Goal: Complete Application Form: Complete application form

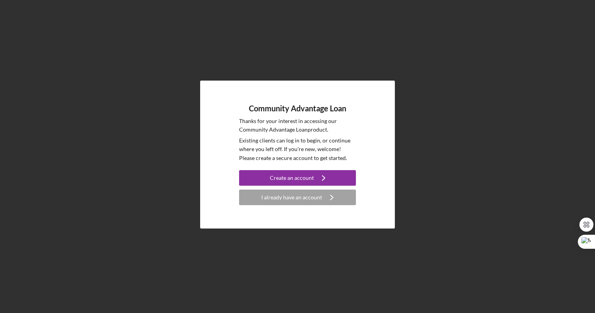
click at [150, 28] on div "Community Advantage Loan Thanks for your interest in accessing our Community Ad…" at bounding box center [297, 154] width 587 height 309
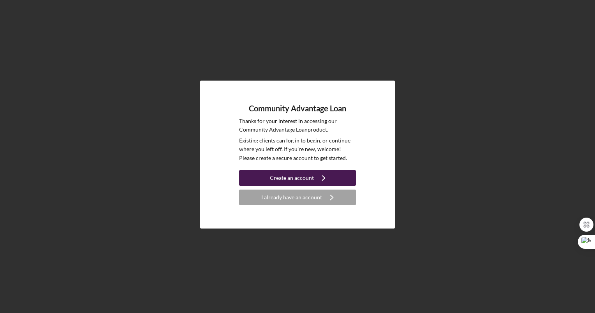
click at [304, 178] on div "Create an account" at bounding box center [292, 178] width 44 height 16
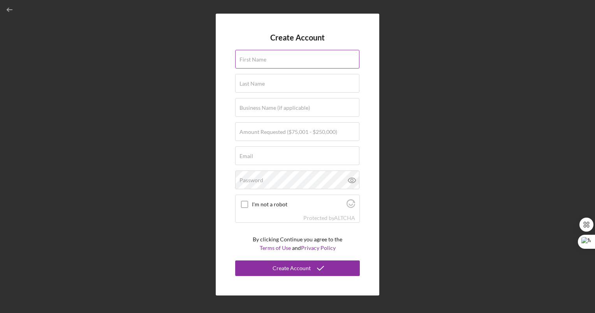
click at [273, 59] on div "First Name" at bounding box center [297, 59] width 125 height 19
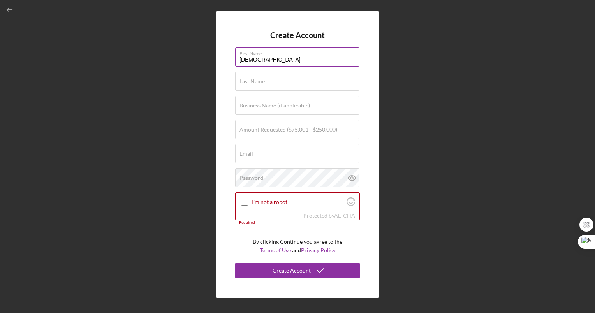
type input "[PERSON_NAME]"
type input "[EMAIL_ADDRESS][DOMAIN_NAME]"
type input "[PERSON_NAME]"
click at [251, 106] on label "Business Name (if applicable)" at bounding box center [274, 105] width 70 height 6
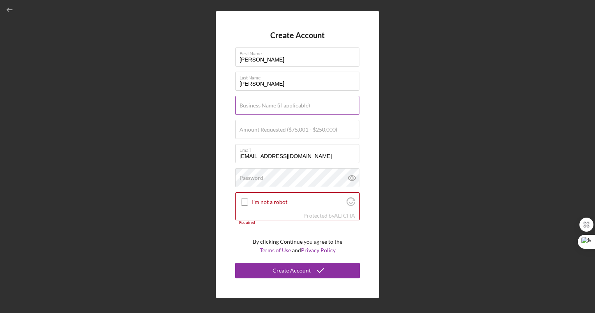
click at [251, 106] on input "Business Name (if applicable)" at bounding box center [297, 105] width 124 height 19
type input "Hammertime Construction Group LLC"
click at [270, 132] on label "Amount Requested ($75,001 - $250,000)" at bounding box center [288, 130] width 98 height 6
click at [270, 132] on input "Amount Requested ($75,001 - $250,000)" at bounding box center [297, 129] width 124 height 19
type input "$150,000"
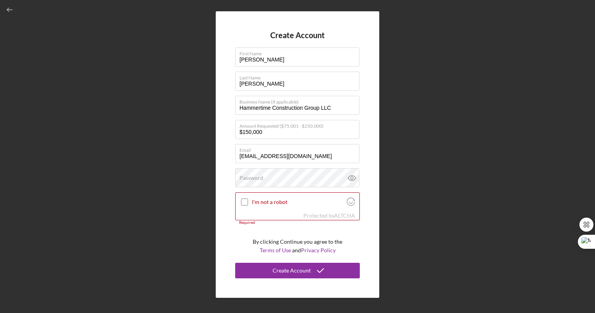
click at [224, 173] on div "Create Account First Name [PERSON_NAME] Last Name [PERSON_NAME] Business Name (…" at bounding box center [298, 154] width 164 height 286
click at [244, 200] on input "I'm not a robot" at bounding box center [244, 202] width 7 height 7
checkbox input "true"
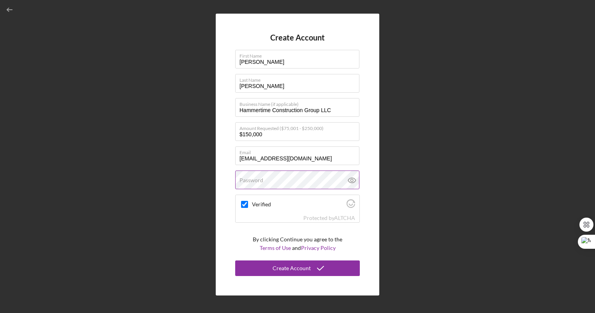
click at [246, 180] on label "Password" at bounding box center [251, 180] width 24 height 6
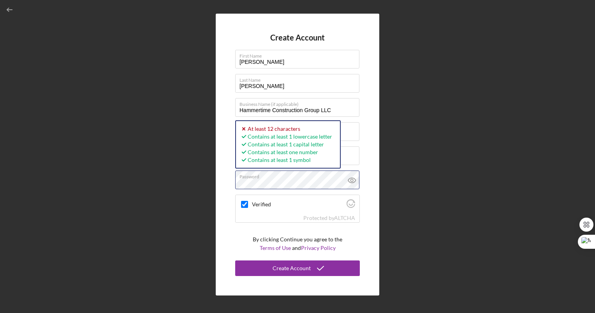
click at [198, 181] on div "Create Account First Name [PERSON_NAME] Last Name [PERSON_NAME] Business Name (…" at bounding box center [297, 154] width 587 height 309
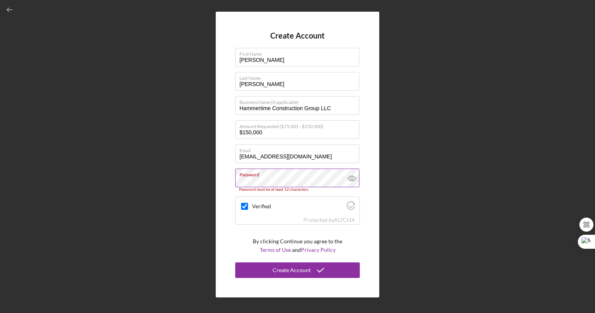
click at [354, 180] on icon at bounding box center [351, 178] width 19 height 19
click at [355, 177] on icon at bounding box center [351, 178] width 7 height 5
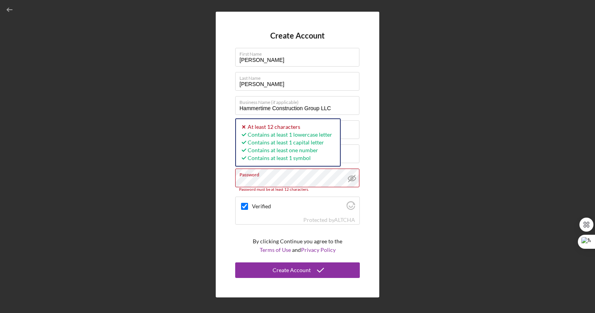
click at [197, 169] on div "Create Account First Name [PERSON_NAME] Last Name [PERSON_NAME] Business Name (…" at bounding box center [297, 154] width 587 height 309
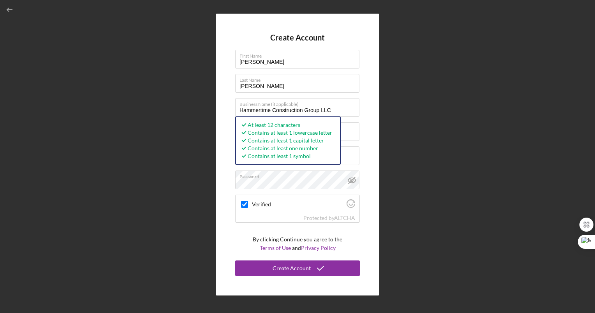
click at [374, 151] on div "Create Account First Name [PERSON_NAME] Last Name [PERSON_NAME] Business Name (…" at bounding box center [298, 155] width 164 height 282
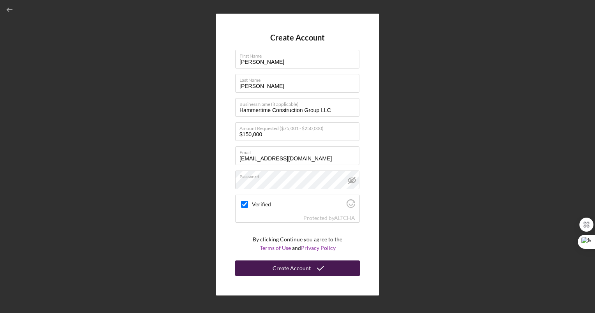
click at [303, 264] on div "Create Account" at bounding box center [292, 269] width 38 height 16
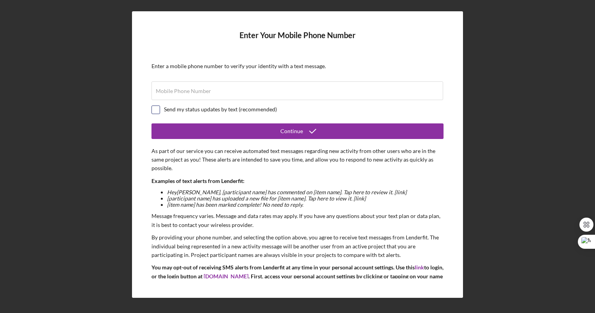
click at [157, 107] on input "checkbox" at bounding box center [156, 110] width 8 height 8
checkbox input "true"
click at [176, 88] on label "Mobile Phone Number" at bounding box center [183, 91] width 55 height 6
click at [176, 88] on input "Mobile Phone Number" at bounding box center [297, 90] width 292 height 19
type input "[PHONE_NUMBER]"
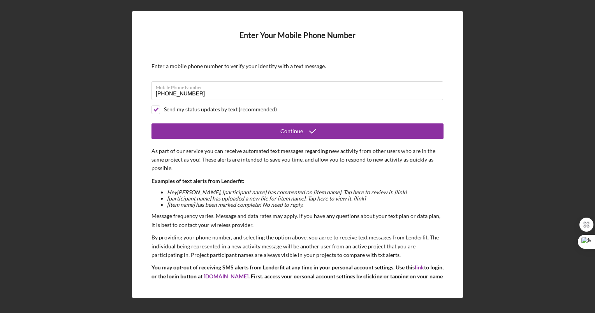
click at [260, 139] on form "Enter Your Mobile Phone Number Enter a mobile phone number to verify your ident…" at bounding box center [297, 154] width 292 height 247
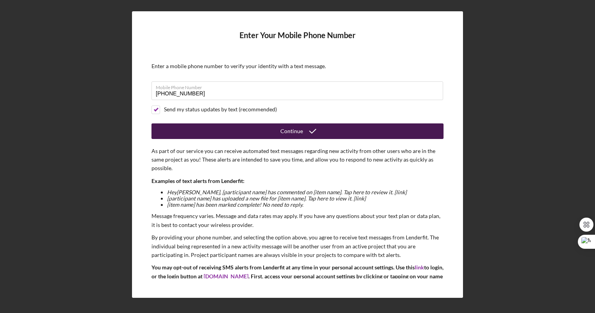
click at [345, 133] on button "Continue" at bounding box center [297, 131] width 292 height 16
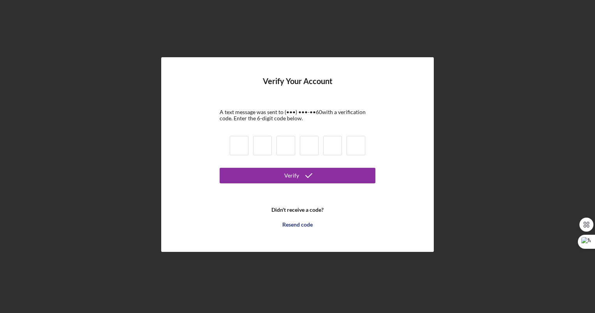
click at [245, 149] on input at bounding box center [239, 145] width 19 height 19
type input "3"
type input "5"
type input "4"
type input "9"
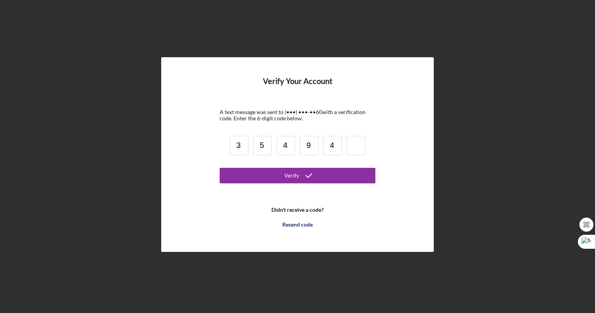
type input "4"
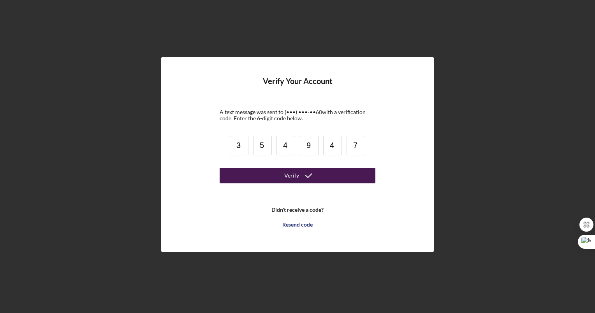
type input "7"
click at [269, 181] on button "Verify" at bounding box center [298, 176] width 156 height 16
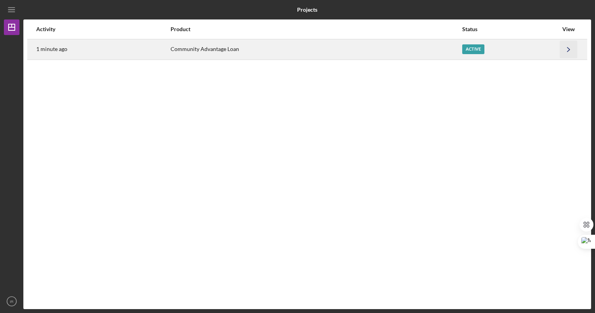
click at [569, 48] on icon "Icon/Navigate" at bounding box center [569, 50] width 18 height 18
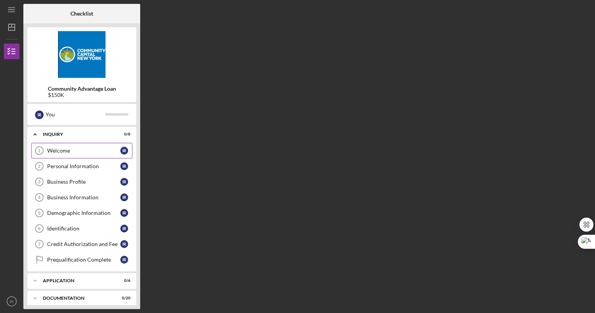
click at [79, 151] on div "Welcome" at bounding box center [83, 151] width 73 height 6
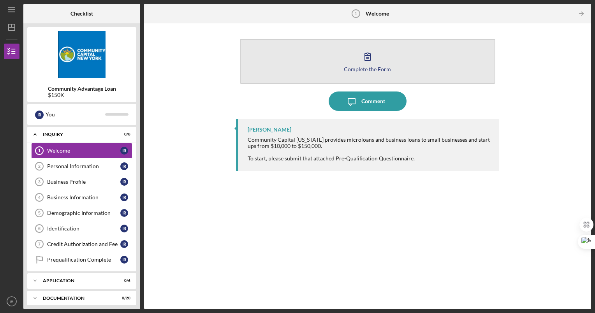
click at [373, 59] on icon "button" at bounding box center [367, 56] width 19 height 19
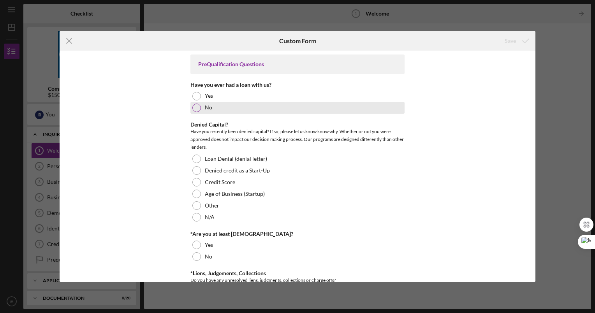
click at [205, 105] on label "No" at bounding box center [208, 107] width 7 height 6
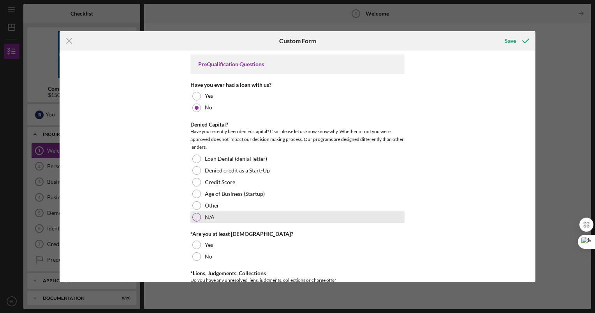
click at [194, 220] on div at bounding box center [196, 217] width 9 height 9
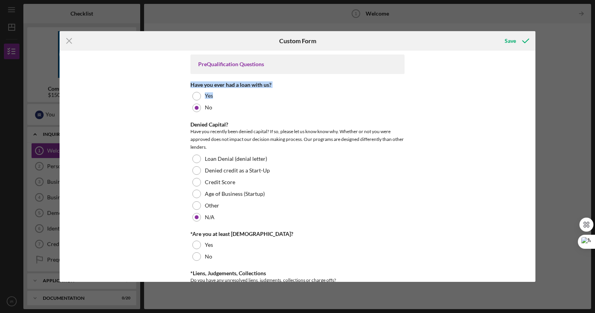
drag, startPoint x: 533, startPoint y: 66, endPoint x: 537, endPoint y: 97, distance: 31.8
click at [537, 97] on div "Icon/Menu Close Custom Form Save PreQualification Questions Have you ever had a…" at bounding box center [297, 156] width 595 height 313
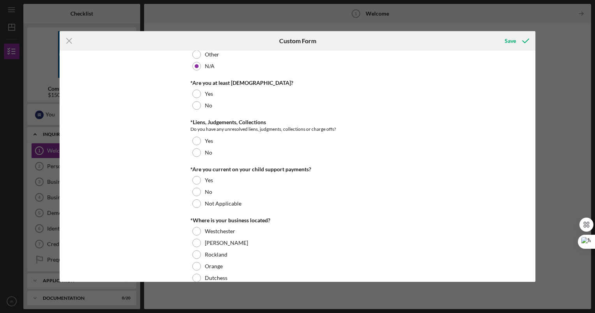
scroll to position [156, 0]
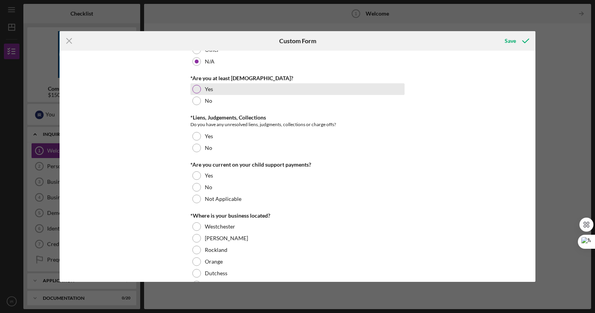
click at [195, 86] on div at bounding box center [196, 89] width 9 height 9
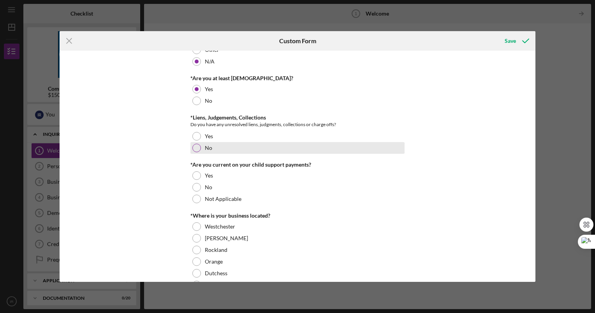
click at [196, 147] on div at bounding box center [196, 148] width 9 height 9
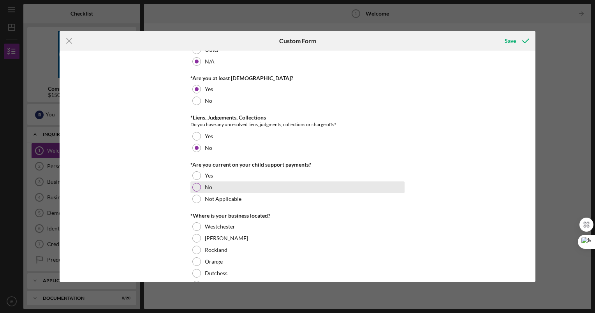
click at [199, 186] on div at bounding box center [196, 187] width 9 height 9
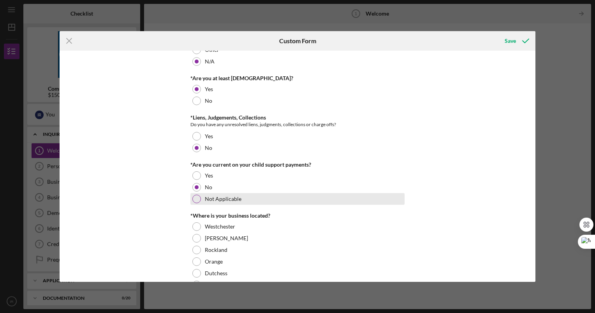
click at [197, 197] on div at bounding box center [196, 199] width 9 height 9
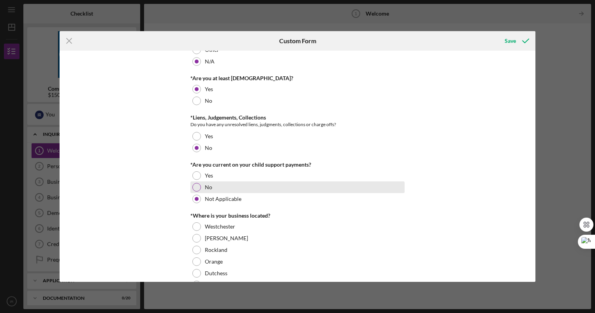
click at [202, 187] on div "No" at bounding box center [297, 187] width 214 height 12
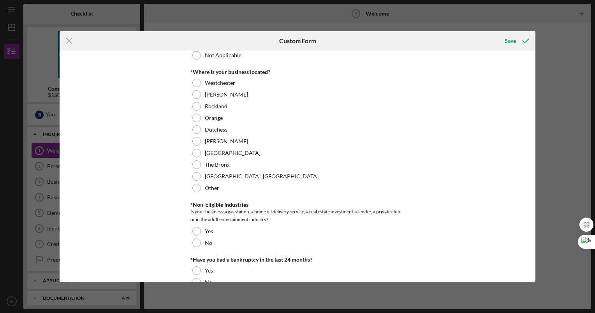
scroll to position [301, 0]
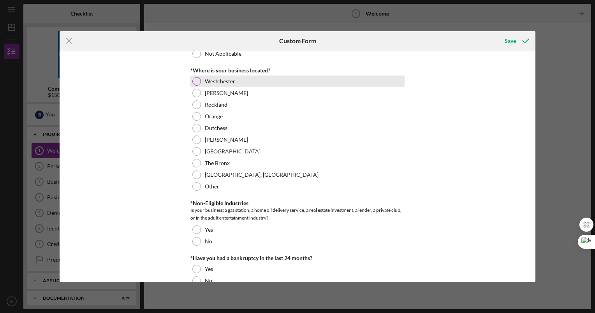
click at [194, 81] on div at bounding box center [196, 81] width 9 height 9
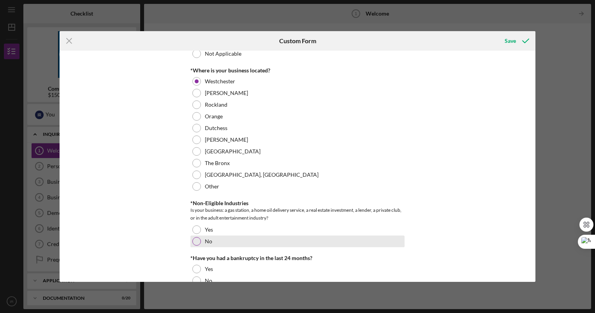
click at [197, 241] on div at bounding box center [196, 241] width 9 height 9
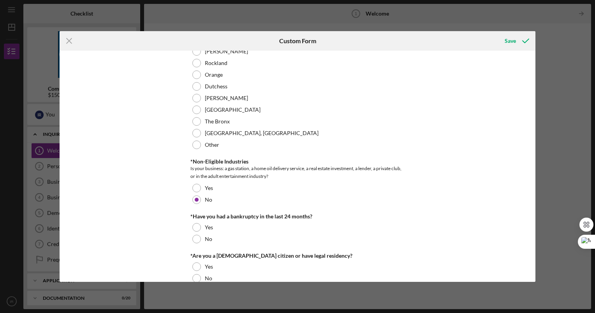
scroll to position [357, 0]
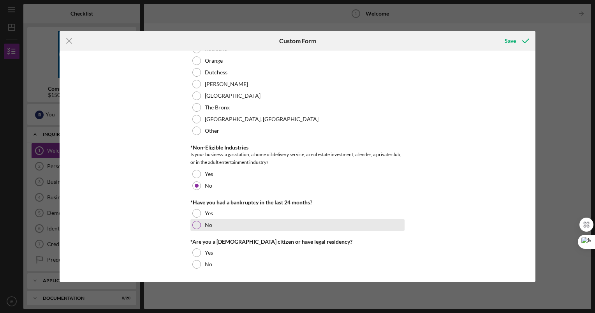
click at [195, 225] on div at bounding box center [196, 225] width 9 height 9
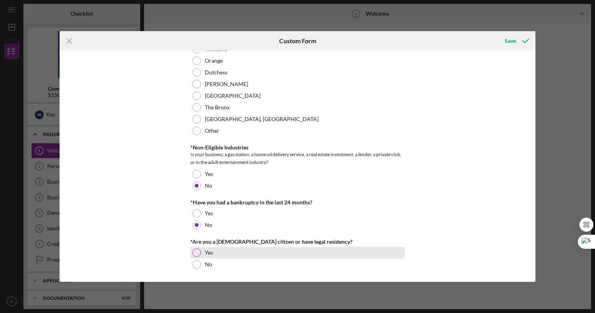
click at [197, 253] on div at bounding box center [196, 252] width 9 height 9
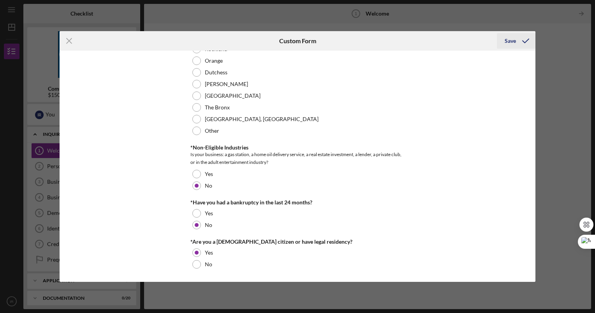
click at [510, 44] on div "Save" at bounding box center [510, 41] width 11 height 16
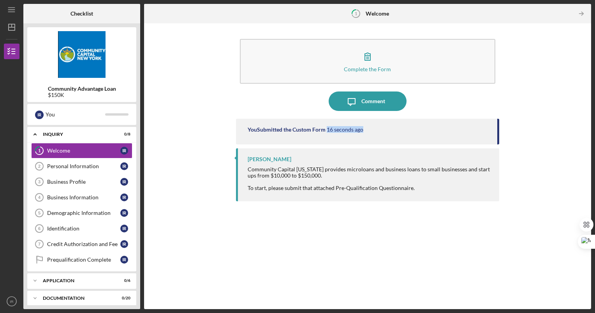
drag, startPoint x: 498, startPoint y: 138, endPoint x: 498, endPoint y: 124, distance: 14.4
click at [498, 124] on div "You Submitted the Custom Form 16 seconds ago" at bounding box center [368, 132] width 264 height 26
drag, startPoint x: 498, startPoint y: 124, endPoint x: 514, endPoint y: 186, distance: 64.0
click at [514, 186] on div "Complete the Form Form Icon/Message Comment You Submitted the Custom Form 18 se…" at bounding box center [367, 166] width 439 height 278
drag, startPoint x: 499, startPoint y: 135, endPoint x: 497, endPoint y: 153, distance: 18.4
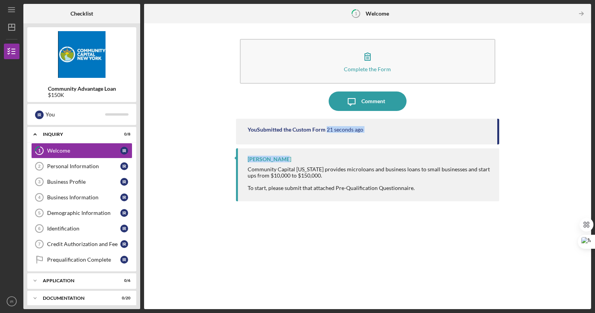
click at [497, 153] on div "You Submitted the Custom Form 21 seconds ago [PERSON_NAME] Community Capital [U…" at bounding box center [368, 208] width 264 height 179
drag, startPoint x: 497, startPoint y: 153, endPoint x: 550, endPoint y: 65, distance: 103.1
click at [550, 65] on div "Complete the Form Form Icon/Message Comment You Submitted the Custom Form 22 se…" at bounding box center [367, 166] width 439 height 278
click at [579, 14] on line "button" at bounding box center [581, 14] width 4 height 0
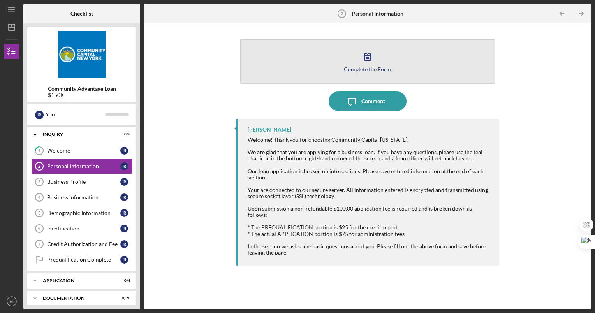
click at [360, 65] on button "Complete the Form Form" at bounding box center [368, 61] width 256 height 45
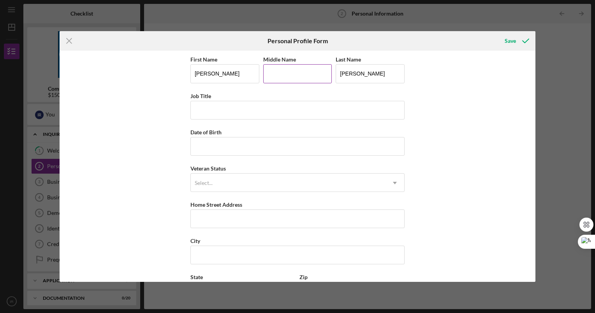
click at [288, 74] on input "Middle Name" at bounding box center [297, 73] width 69 height 19
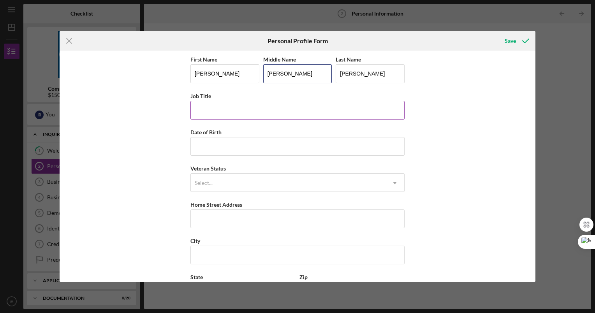
type input "[PERSON_NAME]"
click at [247, 107] on input "Job Title" at bounding box center [297, 110] width 214 height 19
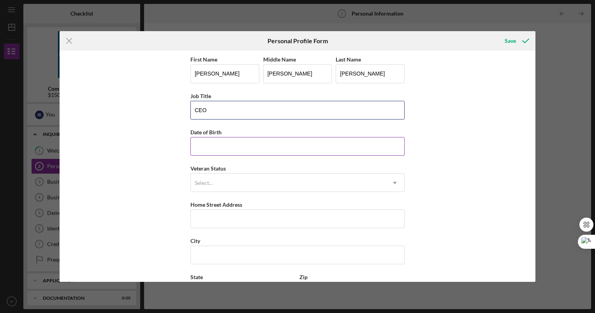
type input "CEO"
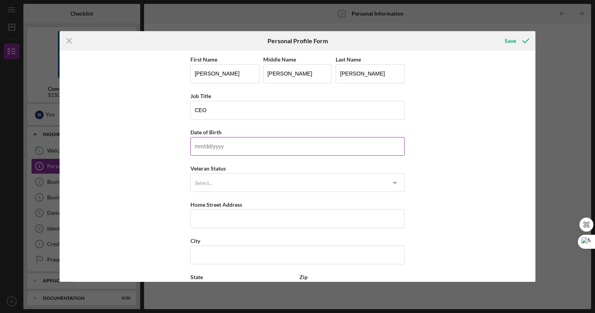
click at [214, 145] on input "Date of Birth" at bounding box center [297, 146] width 214 height 19
type input "[DATE]"
type input "10801"
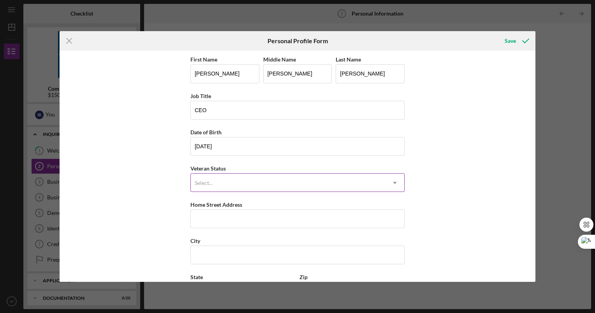
click at [226, 179] on div "Select..." at bounding box center [288, 183] width 195 height 18
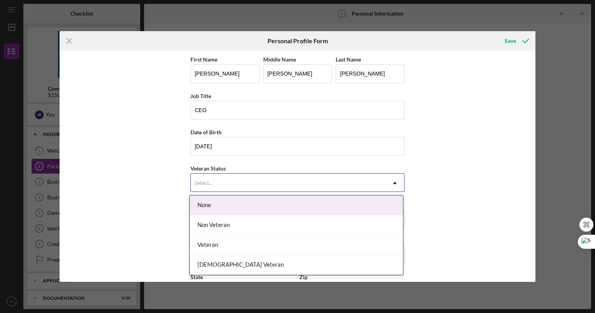
click at [218, 203] on div "None" at bounding box center [296, 205] width 213 height 20
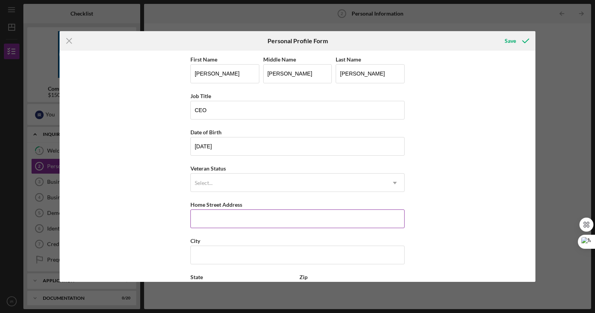
click at [202, 214] on input "Home Street Address" at bounding box center [297, 219] width 214 height 19
type input "[STREET_ADDRESS]"
type input "[GEOGRAPHIC_DATA][PERSON_NAME]"
type input "NY"
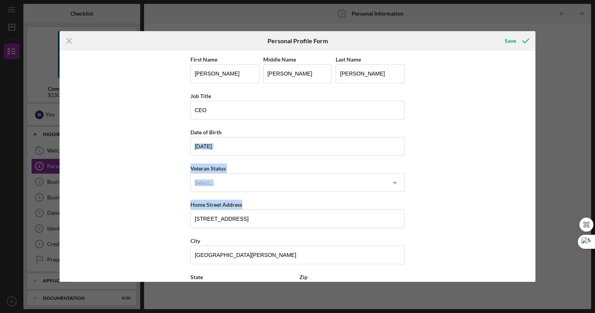
drag, startPoint x: 532, startPoint y: 140, endPoint x: 539, endPoint y: 198, distance: 58.4
click at [539, 198] on div "Icon/Menu Close Personal Profile Form Save First Name [PERSON_NAME] Middle Name…" at bounding box center [297, 156] width 595 height 313
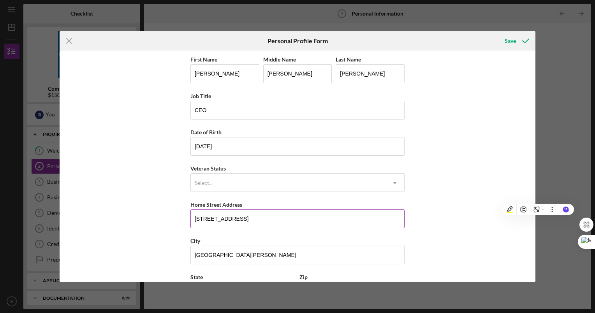
click at [364, 220] on input "[STREET_ADDRESS]" at bounding box center [297, 219] width 214 height 19
type input "[STREET_ADDRESS]"
drag, startPoint x: 532, startPoint y: 173, endPoint x: 530, endPoint y: 225, distance: 52.2
click at [530, 225] on div "First Name [PERSON_NAME] Middle Name [PERSON_NAME] Last Name [PERSON_NAME] Job …" at bounding box center [298, 166] width 476 height 231
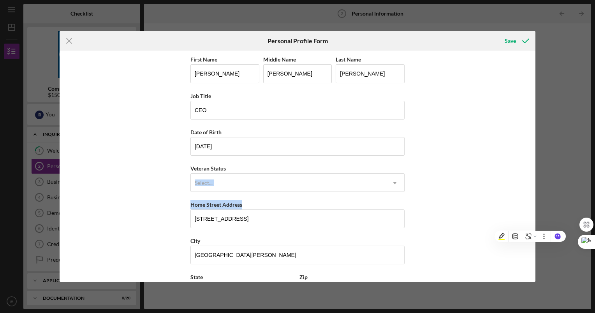
drag, startPoint x: 530, startPoint y: 225, endPoint x: 467, endPoint y: 208, distance: 66.0
click at [467, 208] on div "First Name [PERSON_NAME] Middle Name [PERSON_NAME] Last Name [PERSON_NAME] Job …" at bounding box center [298, 166] width 476 height 231
click at [532, 254] on div "First Name [PERSON_NAME] Middle Name [PERSON_NAME] Last Name [PERSON_NAME] Job …" at bounding box center [298, 166] width 476 height 231
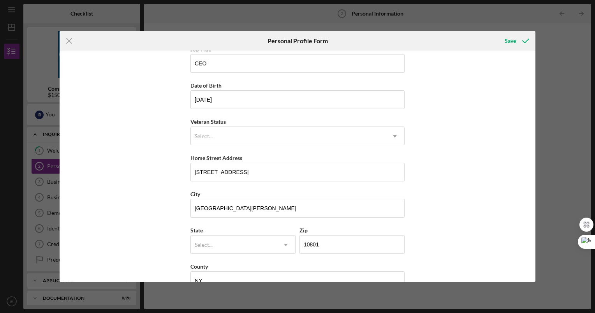
scroll to position [67, 0]
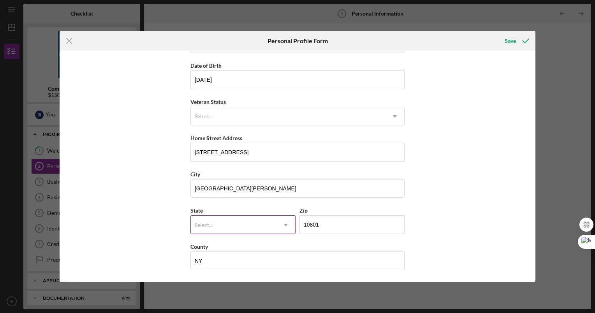
click at [249, 227] on div "Select..." at bounding box center [234, 225] width 86 height 18
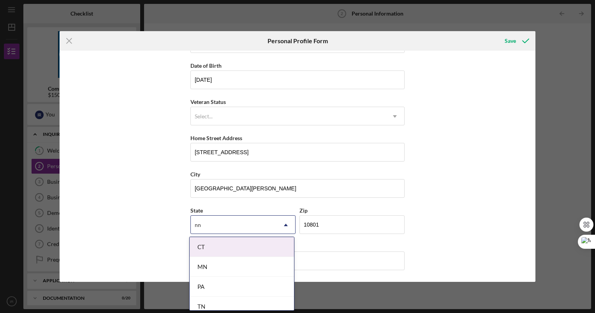
scroll to position [6, 0]
type input "nn"
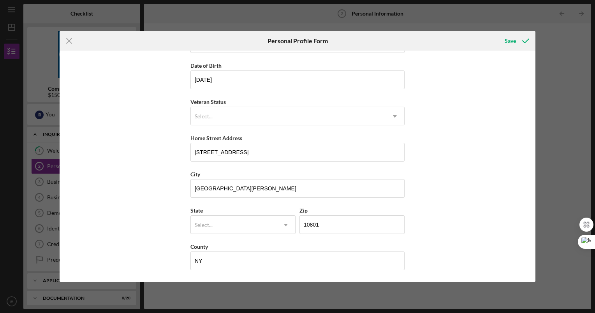
click at [437, 188] on div "First Name [PERSON_NAME] Middle Name [PERSON_NAME] Last Name [PERSON_NAME] Job …" at bounding box center [298, 166] width 476 height 231
drag, startPoint x: 215, startPoint y: 257, endPoint x: 155, endPoint y: 253, distance: 60.1
click at [155, 253] on div "First Name [PERSON_NAME] Middle Name [PERSON_NAME] Last Name [PERSON_NAME] Job …" at bounding box center [298, 166] width 476 height 231
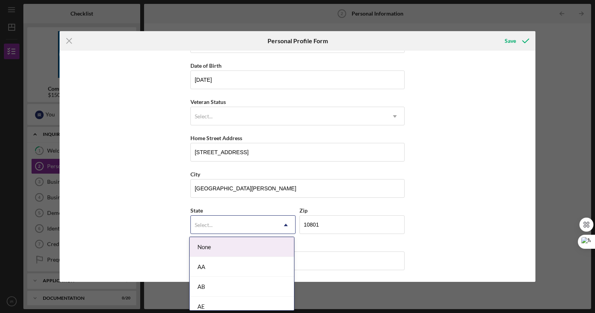
click at [204, 220] on div "Select..." at bounding box center [234, 225] width 86 height 18
type input "ny"
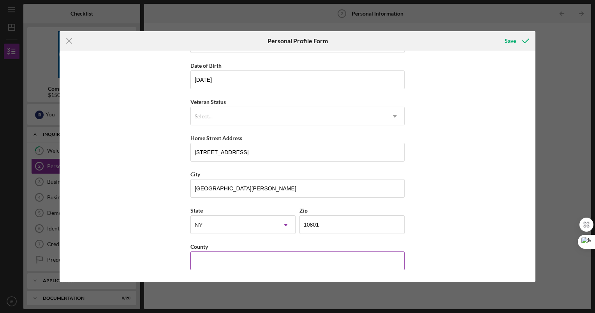
click at [197, 256] on input "County" at bounding box center [297, 261] width 214 height 19
type input "Westchester"
click at [421, 206] on div "First Name [PERSON_NAME] Middle Name [PERSON_NAME] Last Name [PERSON_NAME] Job …" at bounding box center [298, 166] width 476 height 231
drag, startPoint x: 533, startPoint y: 162, endPoint x: 526, endPoint y: 117, distance: 44.9
click at [526, 117] on div "First Name [PERSON_NAME] Middle Name [PERSON_NAME] Last Name [PERSON_NAME] Job …" at bounding box center [298, 166] width 476 height 231
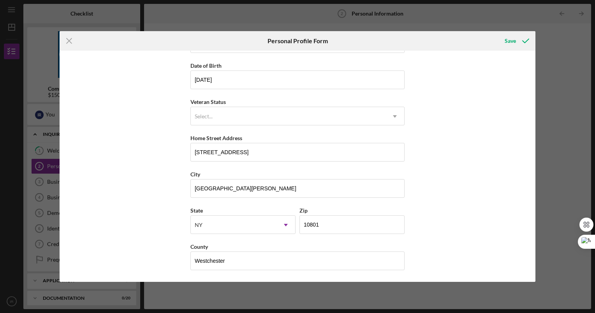
drag, startPoint x: 526, startPoint y: 117, endPoint x: 518, endPoint y: 117, distance: 8.6
click at [518, 117] on div "First Name [PERSON_NAME] Middle Name [PERSON_NAME] Last Name [PERSON_NAME] Job …" at bounding box center [298, 166] width 476 height 231
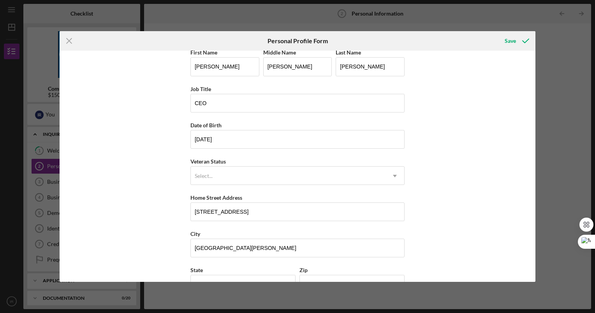
scroll to position [0, 0]
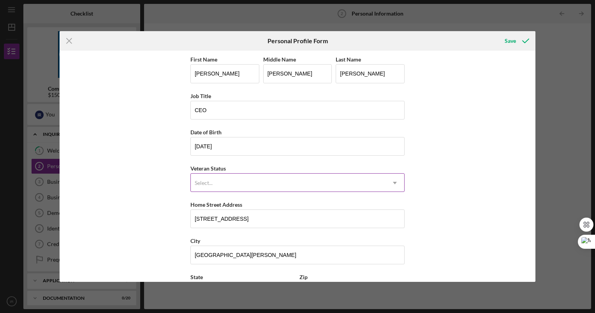
click at [349, 183] on div "Select..." at bounding box center [288, 183] width 195 height 18
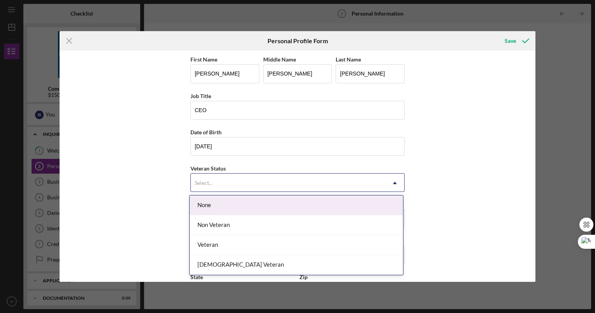
click at [275, 207] on div "None" at bounding box center [296, 205] width 213 height 20
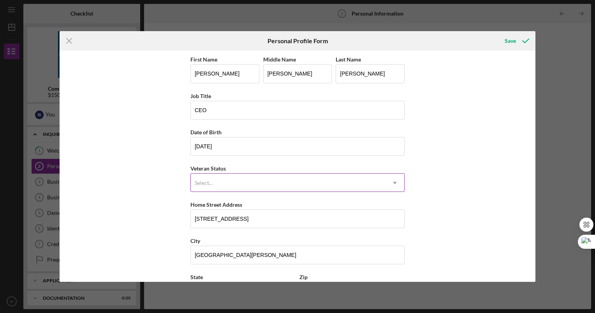
click at [293, 178] on div "Select..." at bounding box center [288, 183] width 195 height 18
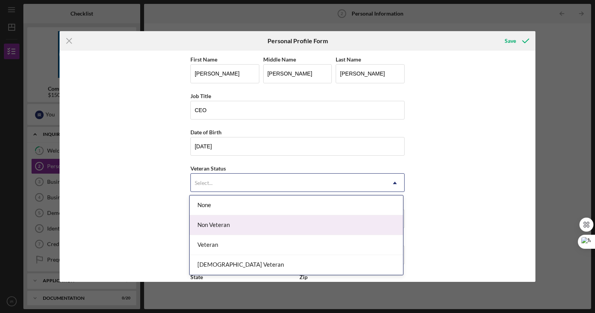
click at [261, 221] on div "Non Veteran" at bounding box center [296, 225] width 213 height 20
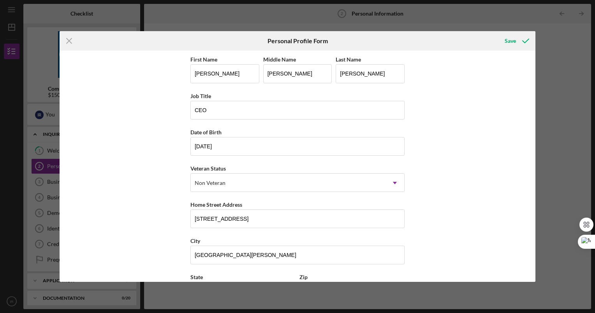
click at [456, 144] on div "First Name [PERSON_NAME] Middle Name [PERSON_NAME] Last Name [PERSON_NAME] Job …" at bounding box center [298, 166] width 476 height 231
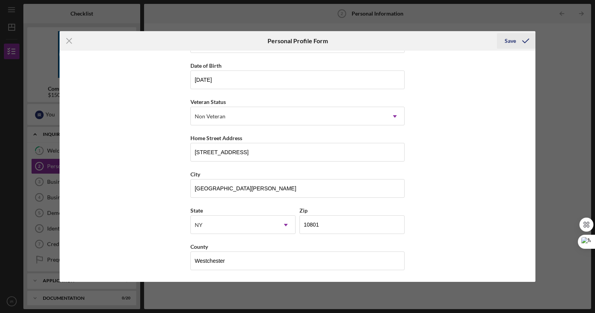
click at [509, 36] on div "Save" at bounding box center [510, 41] width 11 height 16
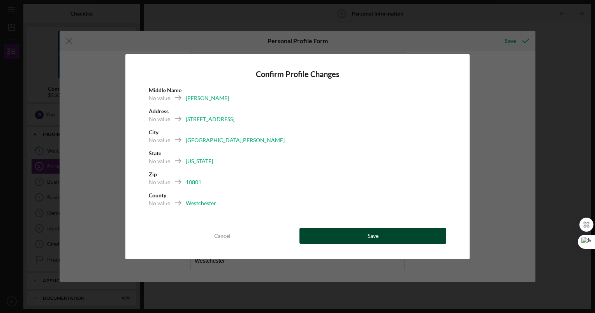
click at [381, 230] on button "Save" at bounding box center [372, 236] width 147 height 16
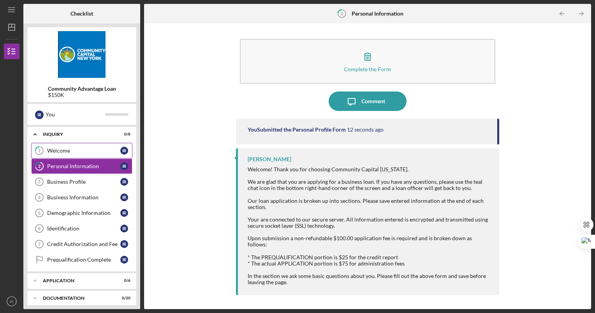
click at [83, 150] on div "Welcome" at bounding box center [83, 151] width 73 height 6
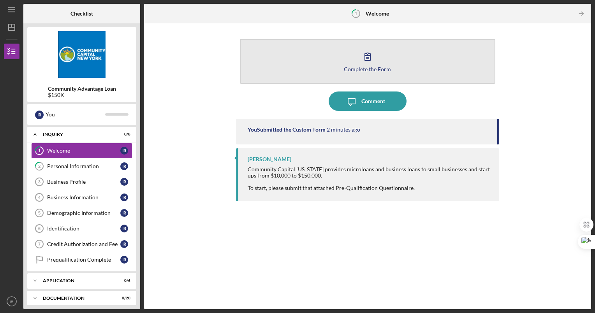
click at [368, 69] on div "Complete the Form" at bounding box center [367, 69] width 47 height 6
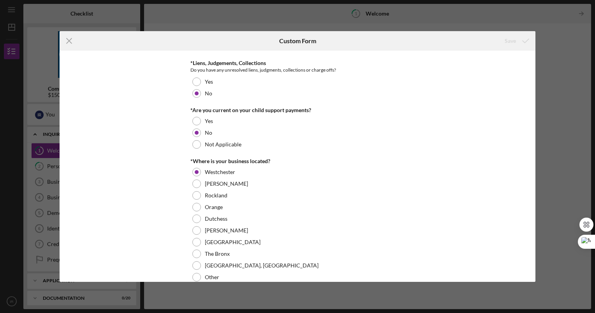
scroll to position [357, 0]
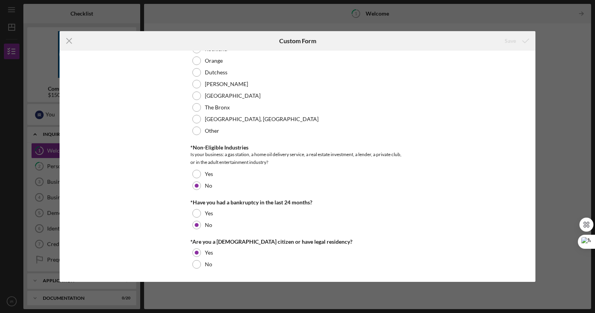
click at [578, 75] on div "Icon/Menu Close Custom Form Save PreQualification Questions Have you ever had a…" at bounding box center [297, 156] width 595 height 313
click at [70, 42] on line at bounding box center [69, 41] width 5 height 5
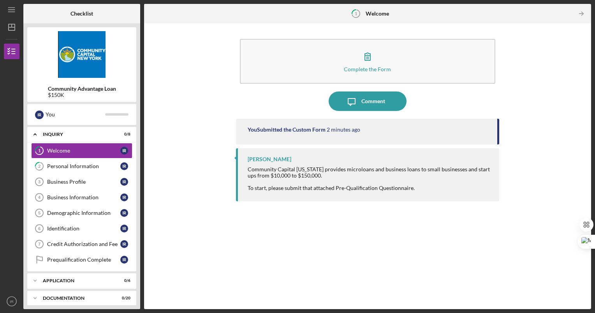
click at [125, 62] on img at bounding box center [81, 54] width 109 height 47
click at [534, 117] on div "Complete the Form Form Icon/Message Comment You Submitted the Custom Form 2 min…" at bounding box center [367, 166] width 439 height 278
click at [71, 163] on link "2 Personal Information I R" at bounding box center [81, 166] width 101 height 16
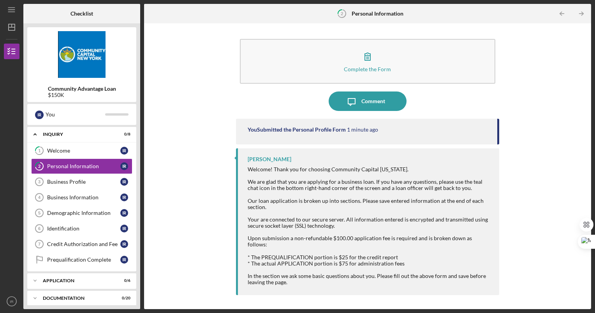
click at [555, 93] on div "Complete the Form Form Icon/Message Comment You Submitted the Personal Profile …" at bounding box center [367, 166] width 439 height 278
click at [535, 91] on div "Complete the Form Form Icon/Message Comment You Submitted the Personal Profile …" at bounding box center [367, 166] width 439 height 278
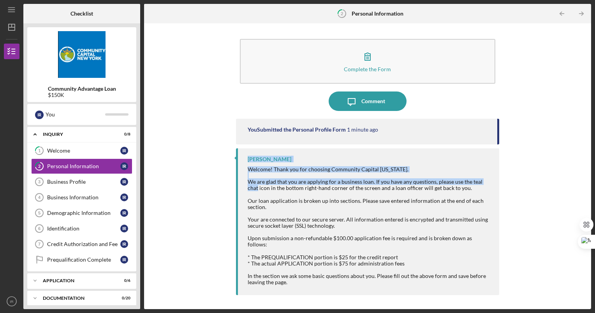
drag, startPoint x: 498, startPoint y: 134, endPoint x: 500, endPoint y: 179, distance: 45.2
click at [500, 179] on div "Complete the Form Form Icon/Message Comment You Submitted the Personal Profile …" at bounding box center [367, 166] width 439 height 278
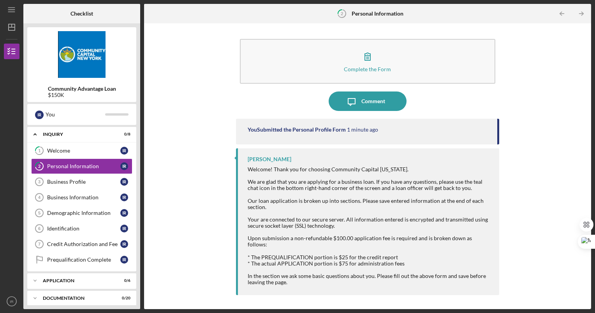
drag, startPoint x: 500, startPoint y: 179, endPoint x: 522, endPoint y: 54, distance: 127.3
click at [522, 54] on div "Complete the Form Form Icon/Message Comment You Submitted the Personal Profile …" at bounding box center [367, 166] width 439 height 278
drag, startPoint x: 496, startPoint y: 131, endPoint x: 495, endPoint y: 174, distance: 43.2
click at [495, 174] on div "You Submitted the Personal Profile Form 8 minutes ago [PERSON_NAME] Welcome! Th…" at bounding box center [368, 208] width 264 height 179
drag, startPoint x: 495, startPoint y: 174, endPoint x: 435, endPoint y: 200, distance: 65.1
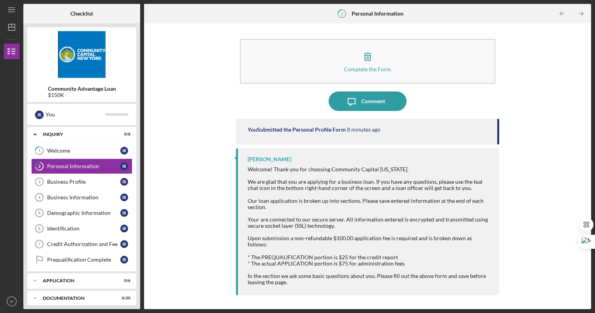
click at [435, 200] on div "Welcome! Thank you for choosing Community Capital [US_STATE]. We are glad that …" at bounding box center [370, 206] width 244 height 81
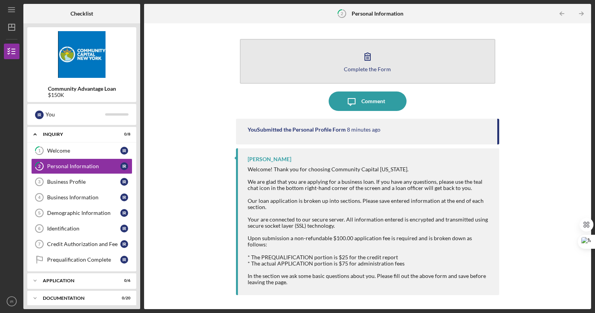
click at [374, 66] on div "Complete the Form" at bounding box center [367, 69] width 47 height 6
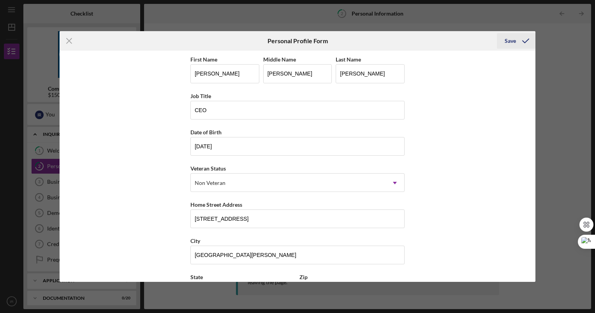
click at [506, 42] on div "Save" at bounding box center [510, 41] width 11 height 16
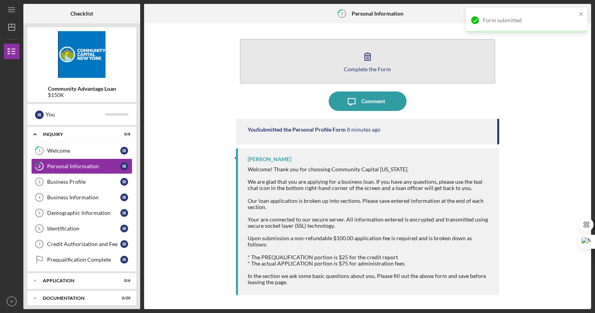
click at [375, 67] on div "Complete the Form" at bounding box center [367, 69] width 47 height 6
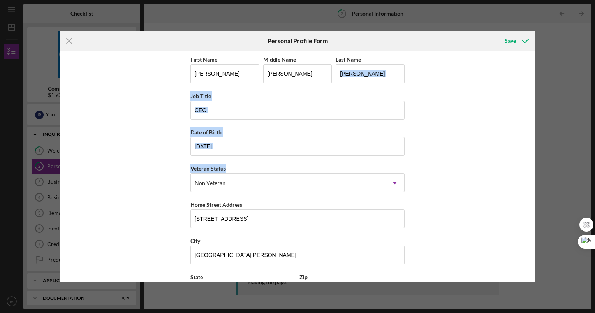
drag, startPoint x: 532, startPoint y: 86, endPoint x: 538, endPoint y: 169, distance: 83.6
click at [538, 169] on div "Icon/Menu Close Personal Profile Form Save First Name [PERSON_NAME] Middle Name…" at bounding box center [297, 156] width 595 height 313
drag, startPoint x: 538, startPoint y: 169, endPoint x: 490, endPoint y: 168, distance: 48.7
click at [490, 168] on div "First Name [PERSON_NAME] Middle Name [PERSON_NAME] Last Name [PERSON_NAME] Job …" at bounding box center [298, 166] width 476 height 231
click at [507, 107] on div "First Name [PERSON_NAME] Middle Name [PERSON_NAME] Last Name [PERSON_NAME] Job …" at bounding box center [298, 166] width 476 height 231
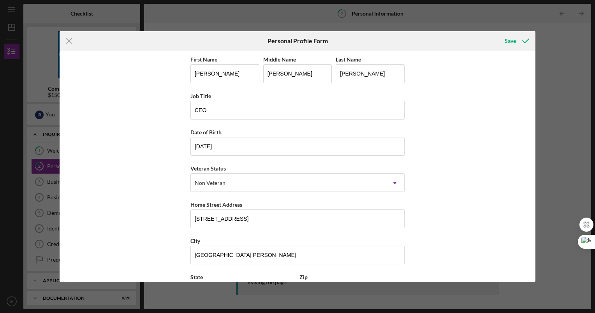
scroll to position [67, 0]
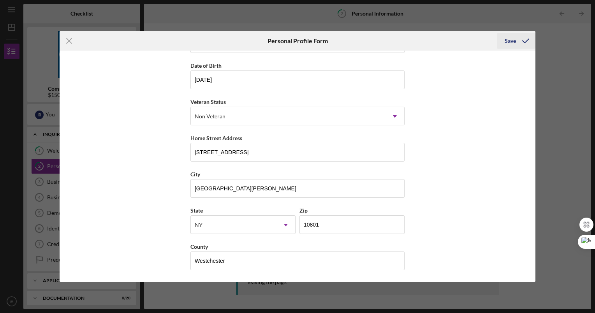
click at [516, 45] on div "Save" at bounding box center [510, 41] width 11 height 16
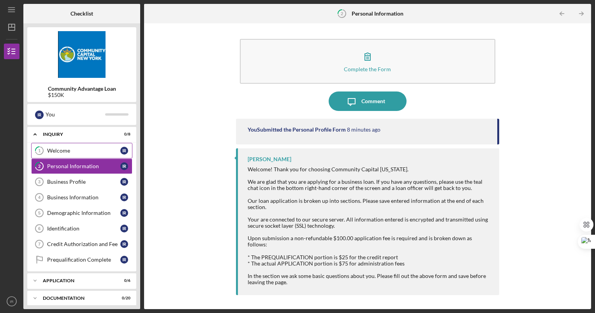
click at [79, 149] on div "Welcome" at bounding box center [83, 151] width 73 height 6
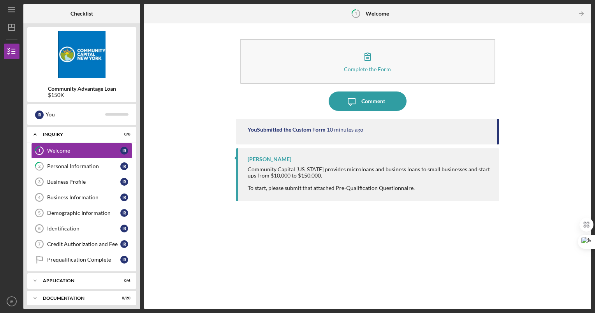
click at [545, 99] on div "Complete the Form Form Icon/Message Comment You Submitted the Custom Form 10 mi…" at bounding box center [367, 166] width 439 height 278
click at [580, 11] on icon "Icon/Table Pagination Arrow" at bounding box center [582, 14] width 18 height 18
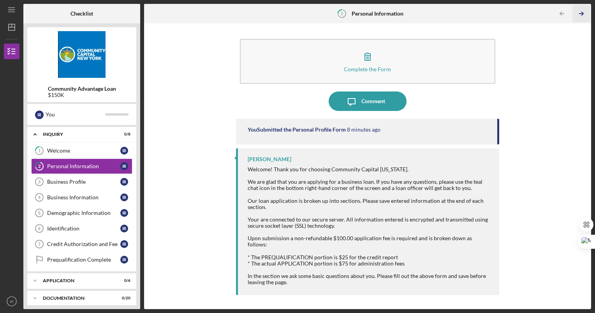
click at [585, 9] on icon "Icon/Table Pagination Arrow" at bounding box center [582, 14] width 18 height 18
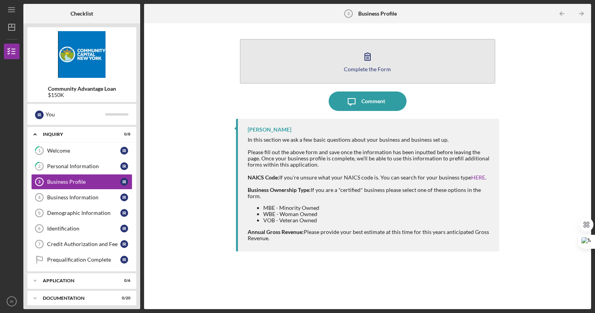
click at [361, 70] on div "Complete the Form" at bounding box center [367, 69] width 47 height 6
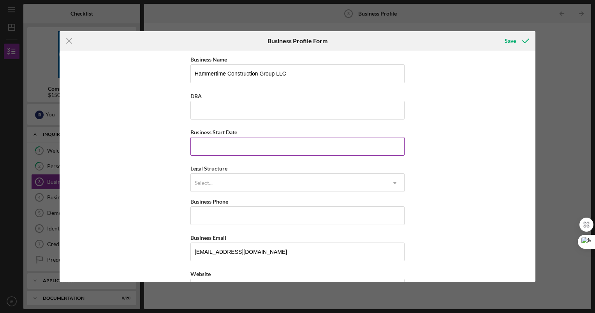
click at [258, 148] on input "Business Start Date" at bounding box center [297, 146] width 214 height 19
click at [206, 144] on input "[DATE]" at bounding box center [297, 146] width 214 height 19
type input "[DATE]"
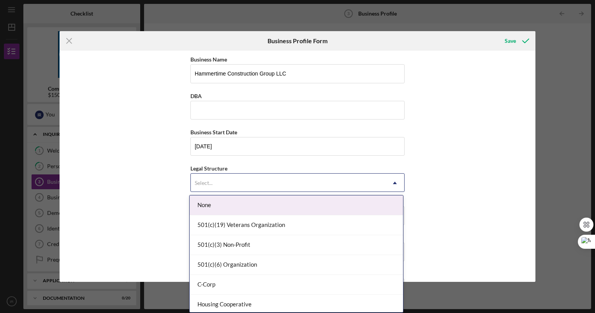
click at [201, 176] on div "Select..." at bounding box center [288, 183] width 195 height 18
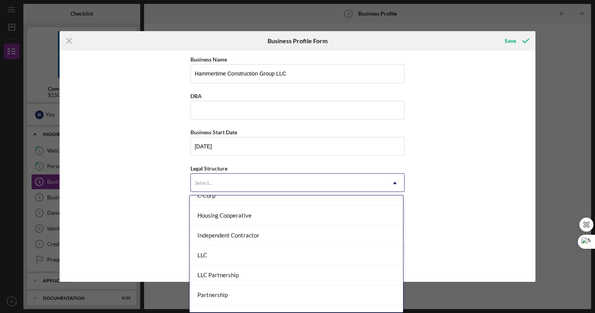
scroll to position [90, 0]
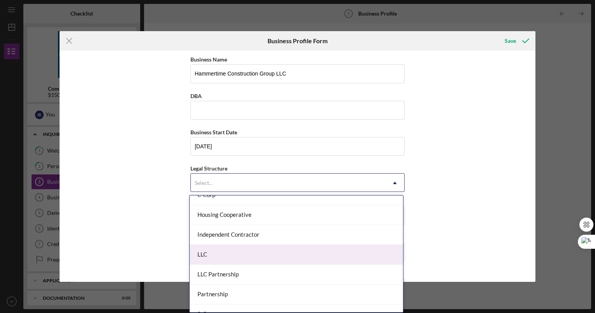
click at [380, 252] on div "LLC" at bounding box center [296, 255] width 213 height 20
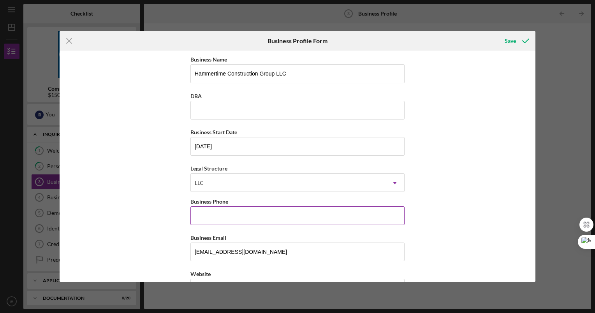
click at [291, 214] on input "Business Phone" at bounding box center [297, 215] width 214 height 19
click at [201, 219] on input "(014) 361-9670" at bounding box center [297, 215] width 214 height 19
type input "[PHONE_NUMBER]"
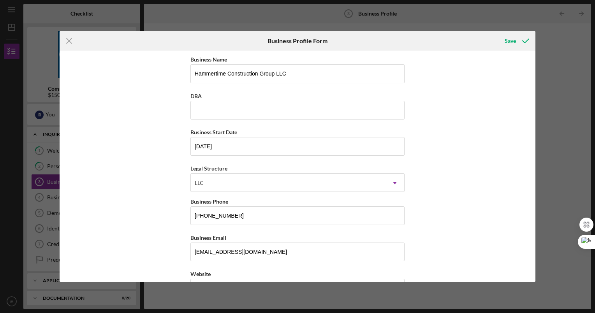
click at [461, 171] on div "Business Name Hammertime Construction Group LLC DBA Business Start Date [DATE] …" at bounding box center [298, 166] width 476 height 231
drag, startPoint x: 533, startPoint y: 90, endPoint x: 537, endPoint y: 118, distance: 28.6
click at [537, 118] on div "Icon/Menu Close Business Profile Form Save Business Name Hammertime Constructio…" at bounding box center [297, 156] width 595 height 313
drag, startPoint x: 537, startPoint y: 118, endPoint x: 498, endPoint y: 132, distance: 40.8
click at [498, 132] on div "Business Name Hammertime Construction Group LLC DBA Business Start Date [DATE] …" at bounding box center [298, 166] width 476 height 231
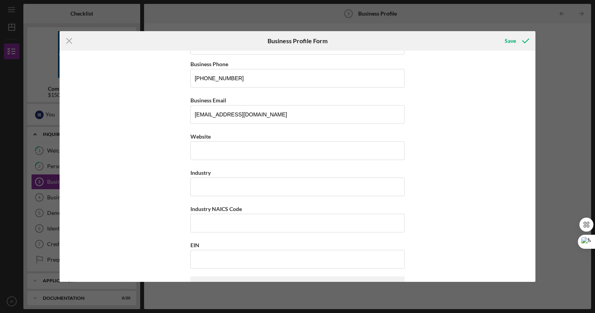
scroll to position [139, 0]
click at [221, 159] on div "Business Name Hammertime Construction Group LLC DBA Business Start Date [DATE] …" at bounding box center [297, 309] width 214 height 789
click at [213, 156] on input "Website" at bounding box center [297, 149] width 214 height 19
paste input "[DOMAIN_NAME][URL]"
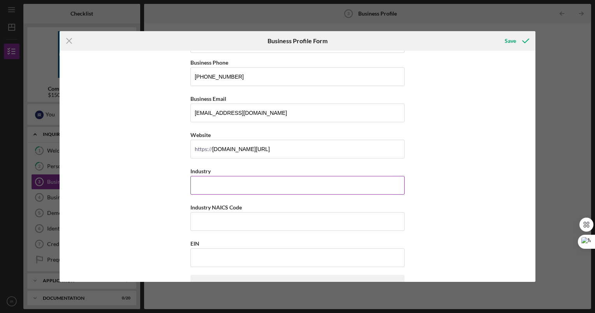
click at [223, 184] on input "Industry" at bounding box center [297, 185] width 214 height 19
click at [206, 150] on div "https://" at bounding box center [204, 149] width 18 height 6
click at [234, 150] on input "[DOMAIN_NAME][URL]" at bounding box center [297, 149] width 214 height 19
click at [293, 153] on input "[DOMAIN_NAME][URL]" at bounding box center [297, 149] width 214 height 19
type input "[DOMAIN_NAME]"
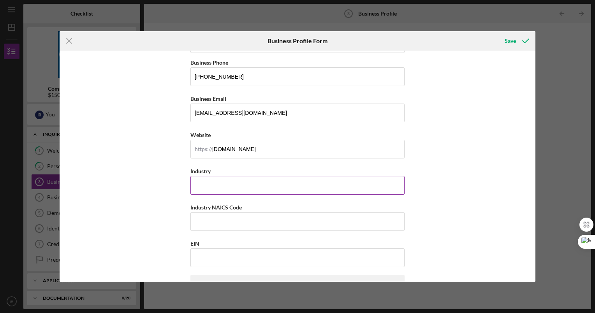
click at [229, 184] on input "Industry" at bounding box center [297, 185] width 214 height 19
click at [194, 185] on input "Construction" at bounding box center [297, 185] width 214 height 19
type input "Construction"
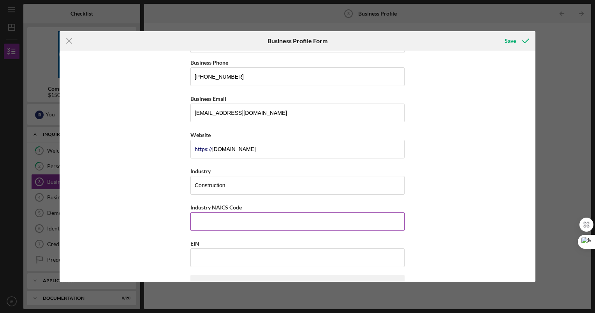
click at [233, 217] on input "Industry NAICS Code" at bounding box center [297, 221] width 214 height 19
type input "236210"
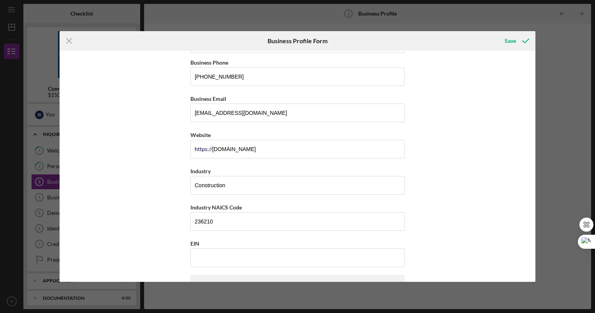
click at [456, 170] on div "Business Name Hammertime Construction Group LLC DBA Business Start Date [DATE] …" at bounding box center [298, 166] width 476 height 231
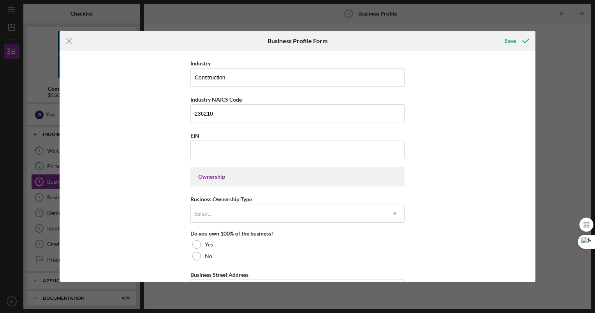
scroll to position [262, 0]
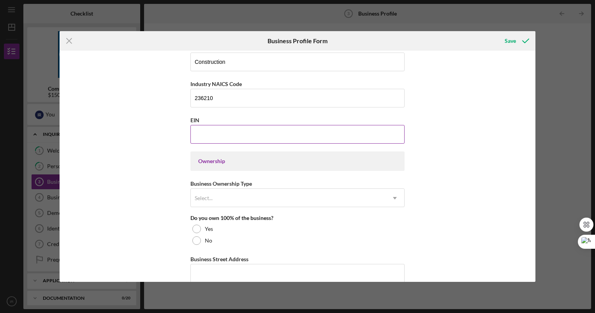
click at [284, 131] on input "EIN" at bounding box center [297, 134] width 214 height 19
type input "[US_EMPLOYER_IDENTIFICATION_NUMBER]"
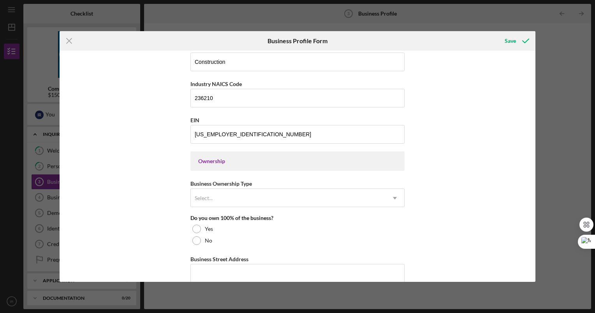
click at [446, 120] on div "Business Name Hammertime Construction Group LLC DBA Business Start Date [DATE] …" at bounding box center [298, 166] width 476 height 231
click at [335, 155] on div "Ownership" at bounding box center [297, 160] width 214 height 19
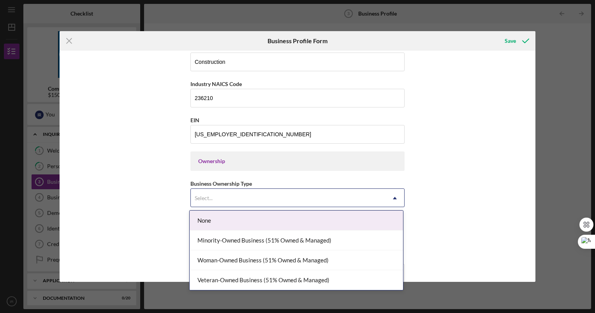
click at [301, 195] on div "Select..." at bounding box center [288, 198] width 195 height 18
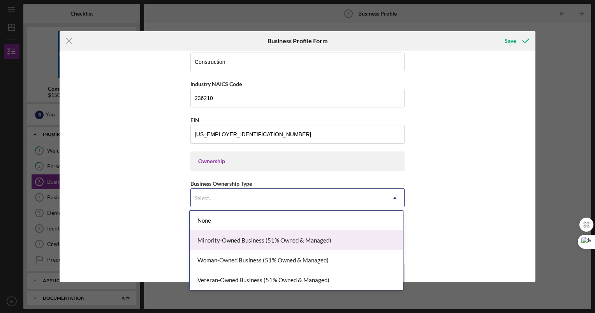
click at [363, 237] on div "Minority-Owned Business (51% Owned & Managed)" at bounding box center [296, 241] width 213 height 20
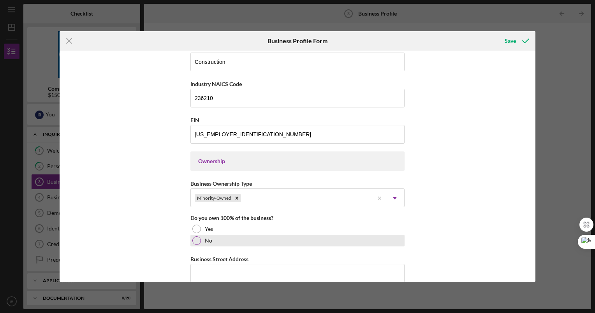
click at [197, 238] on div at bounding box center [196, 240] width 9 height 9
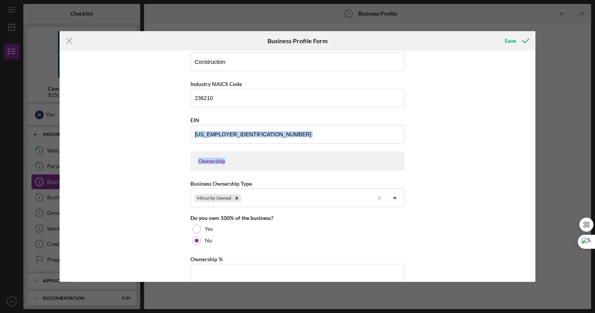
drag, startPoint x: 532, startPoint y: 133, endPoint x: 533, endPoint y: 161, distance: 28.0
click at [533, 161] on div "Business Name Hammertime Construction Group LLC DBA Business Start Date [DATE] …" at bounding box center [298, 166] width 476 height 231
drag, startPoint x: 533, startPoint y: 161, endPoint x: 455, endPoint y: 164, distance: 77.9
click at [455, 164] on div "Business Name Hammertime Construction Group LLC DBA Business Start Date [DATE] …" at bounding box center [298, 166] width 476 height 231
drag, startPoint x: 533, startPoint y: 166, endPoint x: 525, endPoint y: 186, distance: 20.8
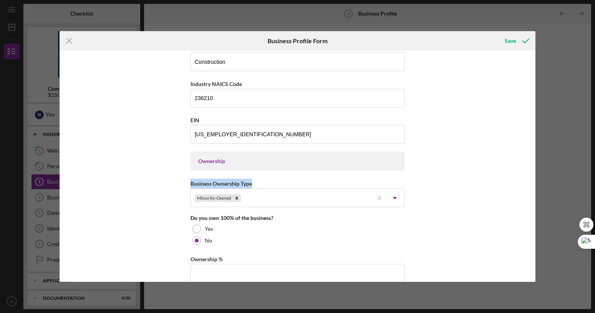
click at [525, 186] on div "Business Name Hammertime Construction Group LLC DBA Business Start Date [DATE] …" at bounding box center [298, 166] width 476 height 231
click at [501, 185] on div "Business Name Hammertime Construction Group LLC DBA Business Start Date [DATE] …" at bounding box center [298, 166] width 476 height 231
click at [332, 176] on div "Business Name Hammertime Construction Group LLC DBA Business Start Date [DATE] …" at bounding box center [297, 216] width 214 height 849
click at [537, 150] on div "Icon/Menu Close Business Profile Form Save Business Name Hammertime Constructio…" at bounding box center [297, 156] width 595 height 313
drag, startPoint x: 532, startPoint y: 154, endPoint x: 533, endPoint y: 167, distance: 12.9
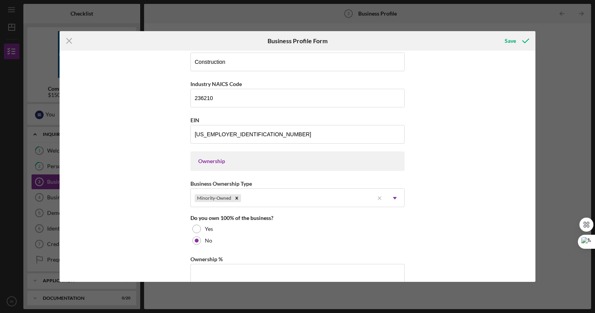
click at [533, 167] on div "Business Name Hammertime Construction Group LLC DBA Business Start Date [DATE] …" at bounding box center [298, 166] width 476 height 231
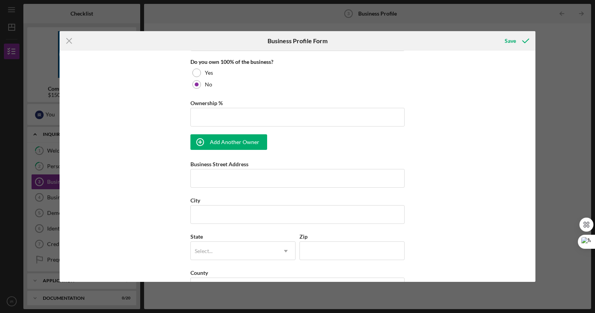
scroll to position [421, 0]
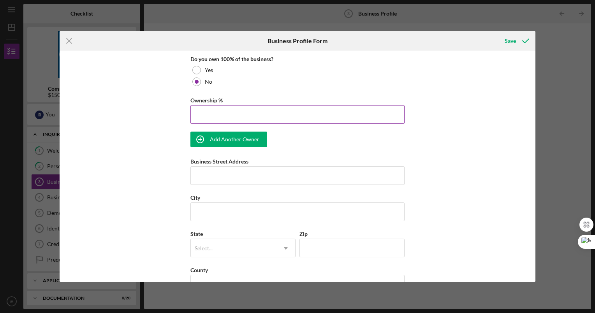
click at [197, 121] on input "Ownership %" at bounding box center [297, 114] width 214 height 19
type input "90.00%"
click at [449, 109] on div "Business Name Hammertime Construction Group LLC DBA Business Start Date [DATE] …" at bounding box center [298, 166] width 476 height 231
click at [256, 142] on button "Add Another Owner" at bounding box center [228, 140] width 77 height 16
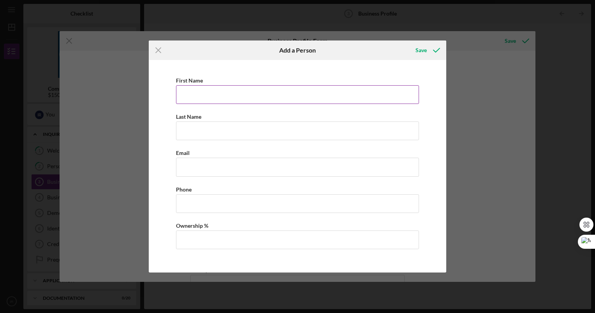
click at [243, 95] on input "First Name" at bounding box center [297, 94] width 243 height 19
type input "[PERSON_NAME]"
click at [184, 129] on input "Last Name" at bounding box center [297, 131] width 243 height 19
type input "[PERSON_NAME]"
click at [166, 145] on div "First Name [PERSON_NAME] Last Name [PERSON_NAME] Email Phone Ownership %" at bounding box center [298, 166] width 290 height 204
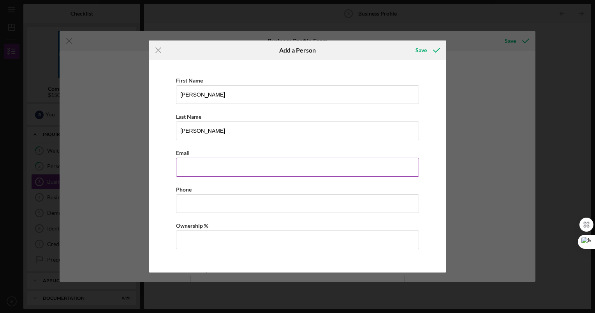
click at [202, 167] on input "Business Email" at bounding box center [297, 167] width 243 height 19
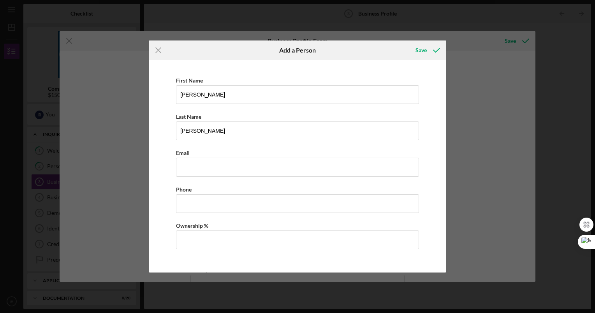
click at [154, 189] on div "First Name [PERSON_NAME] Last Name [PERSON_NAME] Email Phone Ownership %" at bounding box center [298, 166] width 290 height 204
click at [189, 203] on input "Business Phone" at bounding box center [297, 203] width 243 height 19
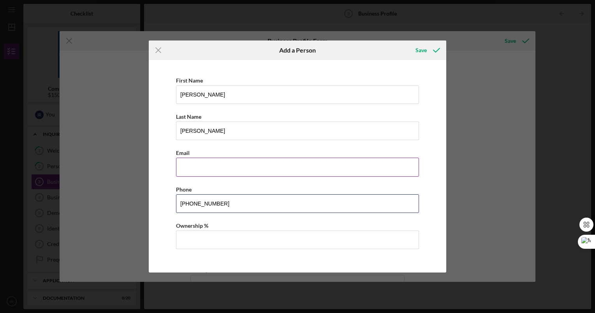
type input "[PHONE_NUMBER]"
click at [182, 168] on input "Business Email" at bounding box center [297, 167] width 243 height 19
type input "[EMAIL_ADDRESS][DOMAIN_NAME]"
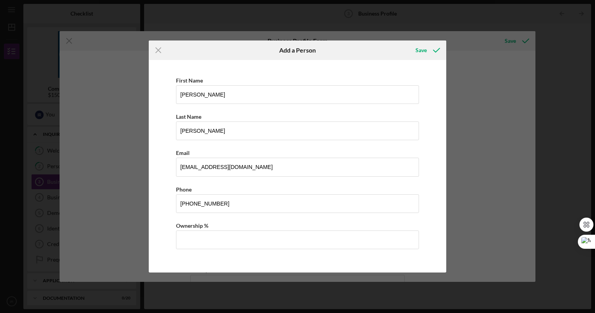
click at [232, 148] on div "First Name [PERSON_NAME] Last Name [PERSON_NAME] Email [EMAIL_ADDRESS][DOMAIN_N…" at bounding box center [298, 166] width 290 height 204
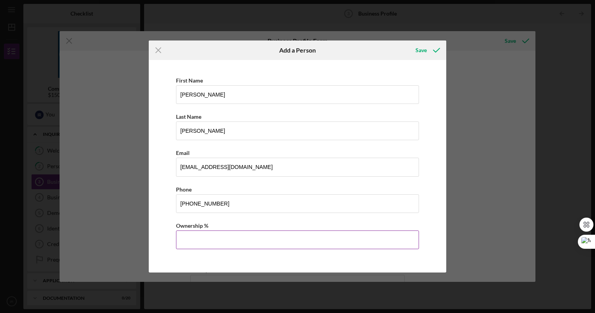
click at [331, 239] on input "Ownership %" at bounding box center [297, 240] width 243 height 19
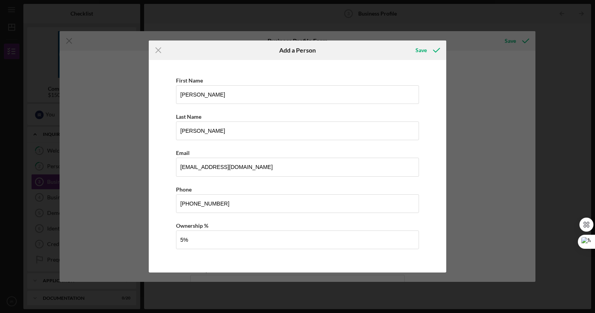
type input "5.00%"
click at [426, 216] on div "First Name [PERSON_NAME] Last Name [PERSON_NAME] Email [EMAIL_ADDRESS][DOMAIN_N…" at bounding box center [298, 166] width 290 height 204
click at [423, 54] on div "Save" at bounding box center [421, 50] width 11 height 16
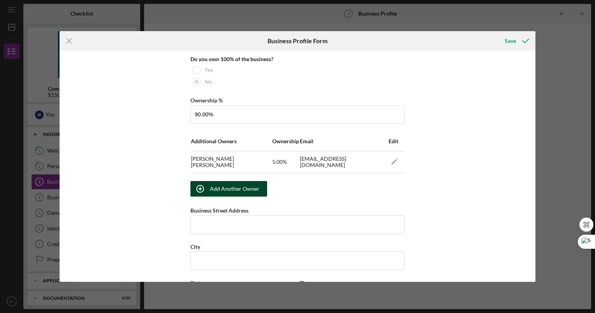
click at [239, 187] on div "Add Another Owner" at bounding box center [234, 189] width 49 height 16
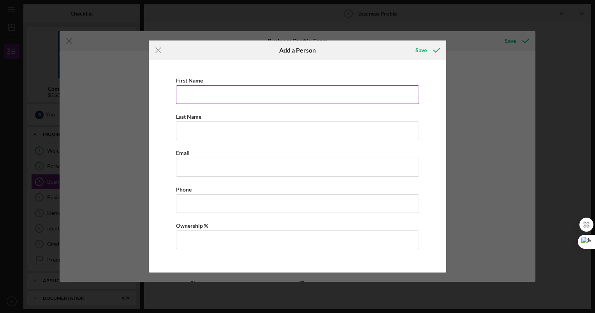
click at [216, 98] on input "First Name" at bounding box center [297, 94] width 243 height 19
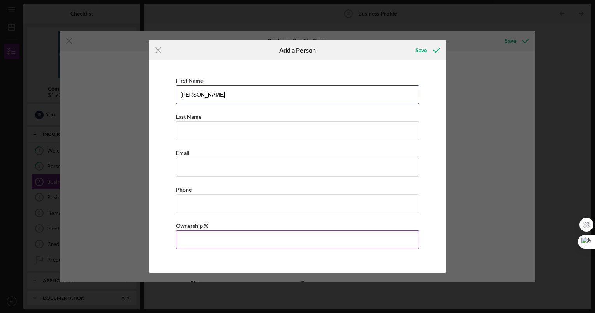
type input "[PERSON_NAME]"
click at [197, 240] on input "Ownership %" at bounding box center [297, 240] width 243 height 19
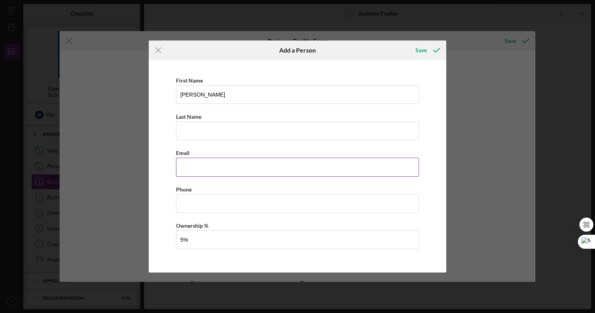
type input "5.00%"
drag, startPoint x: 189, startPoint y: 169, endPoint x: 190, endPoint y: 147, distance: 21.4
click at [189, 169] on input "Business Email" at bounding box center [297, 167] width 243 height 19
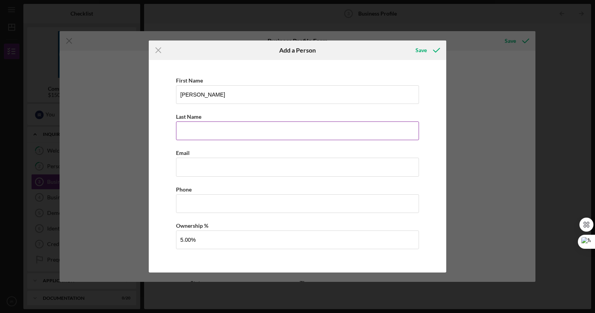
click at [184, 132] on input "Last Name" at bounding box center [297, 131] width 243 height 19
type input "[GEOGRAPHIC_DATA]"
click at [234, 97] on input "[PERSON_NAME]" at bounding box center [297, 94] width 243 height 19
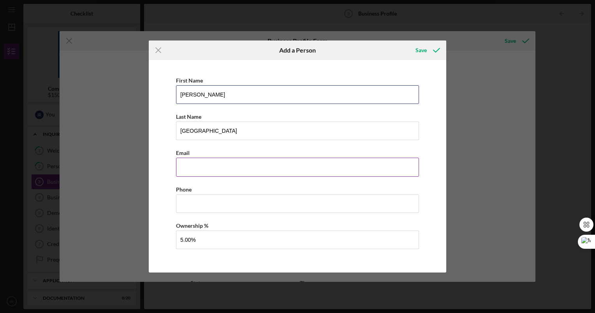
type input "[PERSON_NAME]"
click at [200, 166] on input "Business Email" at bounding box center [297, 167] width 243 height 19
type input "[EMAIL_ADDRESS][DOMAIN_NAME]"
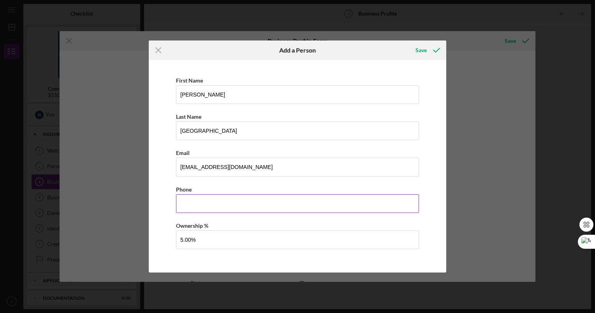
click at [185, 208] on input "Business Phone" at bounding box center [297, 203] width 243 height 19
type input "[PHONE_NUMBER]"
click at [416, 54] on div "Save" at bounding box center [421, 50] width 11 height 16
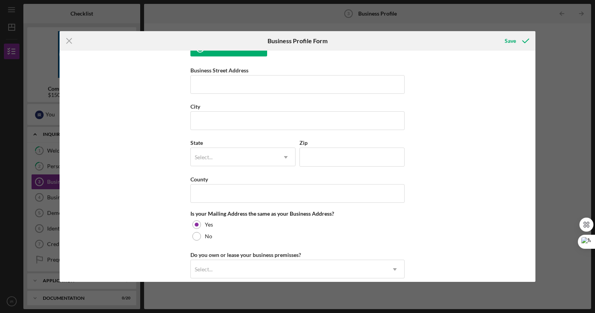
scroll to position [582, 0]
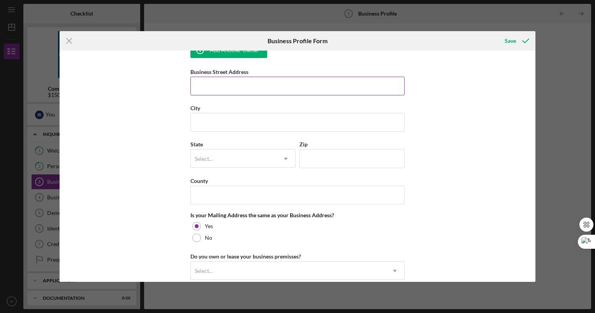
click at [243, 90] on input "Business Street Address" at bounding box center [297, 86] width 214 height 19
type input "[STREET_ADDRESS]"
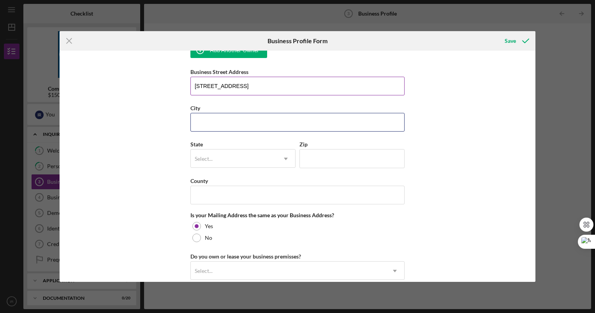
type input "[GEOGRAPHIC_DATA][PERSON_NAME]"
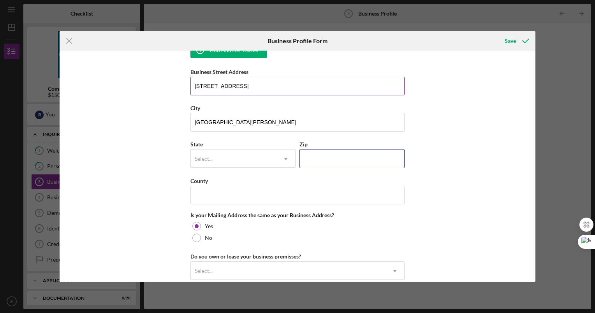
type input "10801"
type input "NY"
type input "[STREET_ADDRESS]"
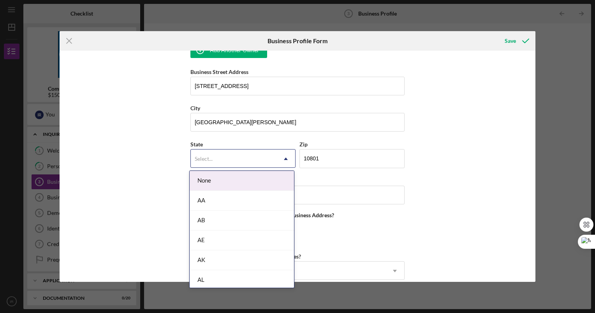
click at [221, 154] on div "Select..." at bounding box center [234, 159] width 86 height 18
type input "ny"
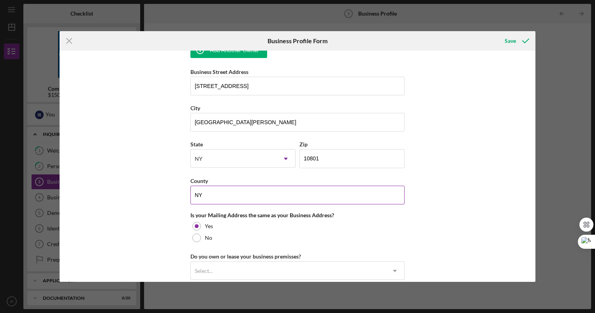
drag, startPoint x: 208, startPoint y: 191, endPoint x: 193, endPoint y: 197, distance: 16.4
click at [193, 197] on input "NY" at bounding box center [297, 195] width 214 height 19
type input "Westchester"
click at [143, 208] on div "Business Name Hammertime Construction Group LLC DBA Business Start Date [DATE] …" at bounding box center [298, 166] width 476 height 231
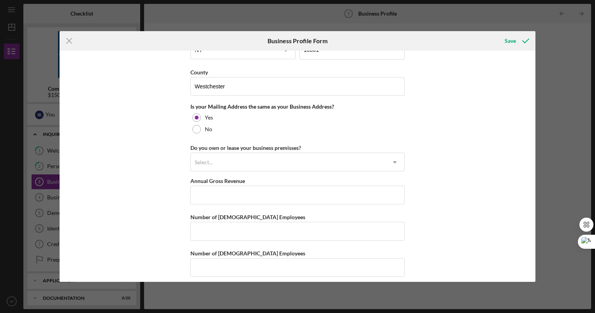
scroll to position [697, 0]
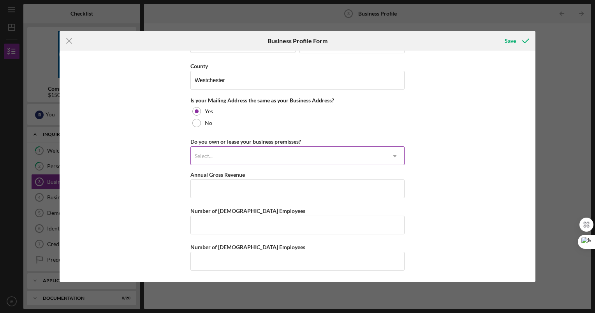
click at [298, 154] on div "Select..." at bounding box center [288, 156] width 195 height 18
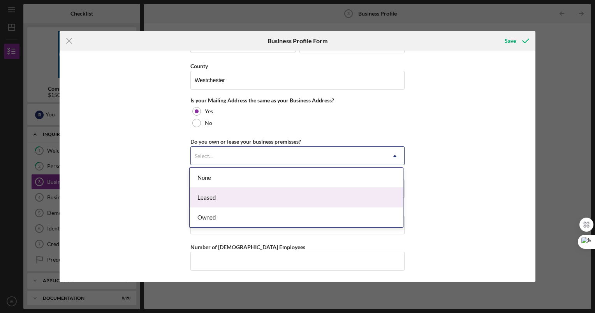
click at [241, 194] on div "Leased" at bounding box center [296, 198] width 213 height 20
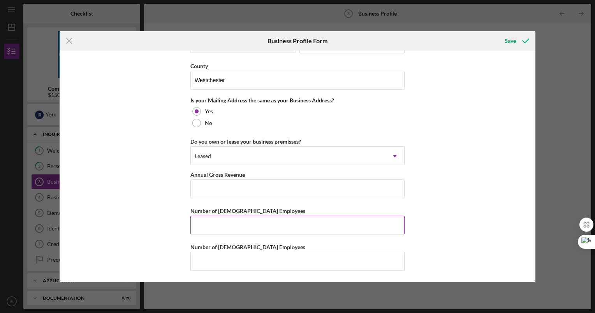
click at [300, 223] on input "Number of [DEMOGRAPHIC_DATA] Employees" at bounding box center [297, 225] width 214 height 19
click at [276, 180] on input "Annual Gross Revenue" at bounding box center [297, 189] width 214 height 19
drag, startPoint x: 276, startPoint y: 180, endPoint x: 335, endPoint y: 257, distance: 96.7
click at [249, 227] on input "Number of [DEMOGRAPHIC_DATA] Employees" at bounding box center [297, 225] width 214 height 19
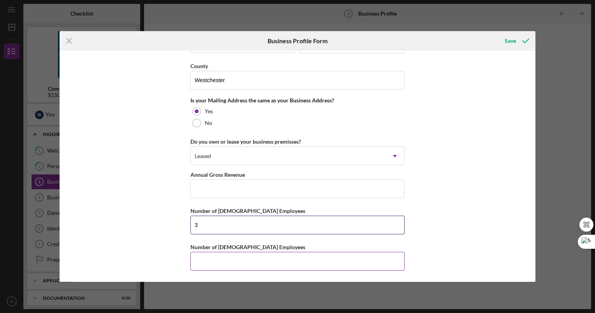
type input "3"
click at [268, 255] on input "Number of [DEMOGRAPHIC_DATA] Employees" at bounding box center [297, 261] width 214 height 19
type input "3"
click at [252, 184] on input "Annual Gross Revenue" at bounding box center [297, 189] width 214 height 19
type input "$1,603,972"
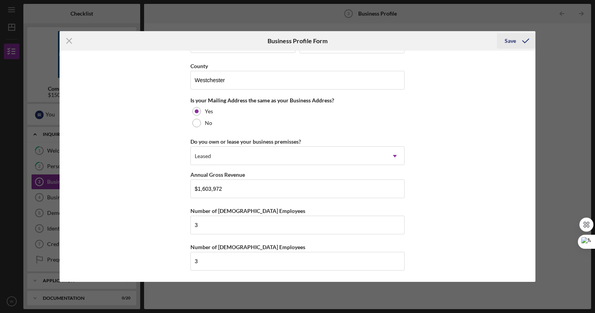
click at [510, 42] on div "Save" at bounding box center [510, 41] width 11 height 16
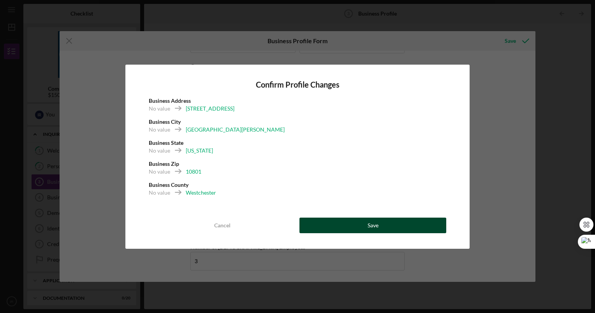
click at [343, 224] on button "Save" at bounding box center [372, 226] width 147 height 16
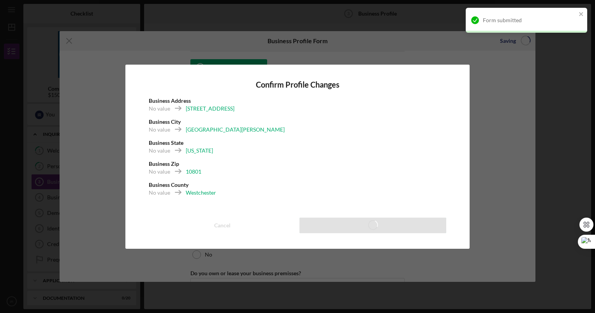
type input "90.00%"
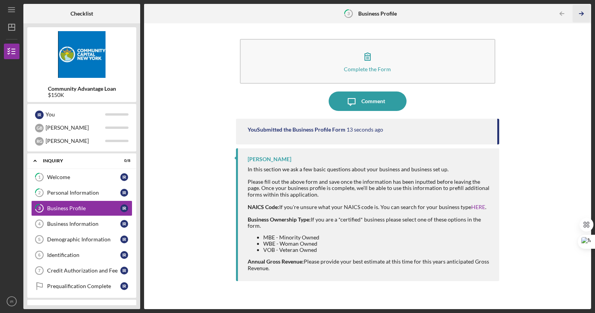
click at [579, 15] on icon "Icon/Table Pagination Arrow" at bounding box center [582, 14] width 18 height 18
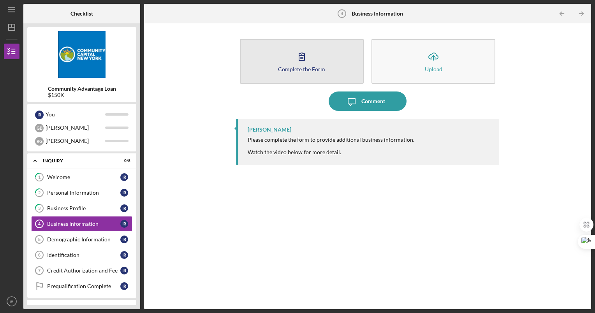
click at [305, 61] on icon "button" at bounding box center [301, 56] width 19 height 19
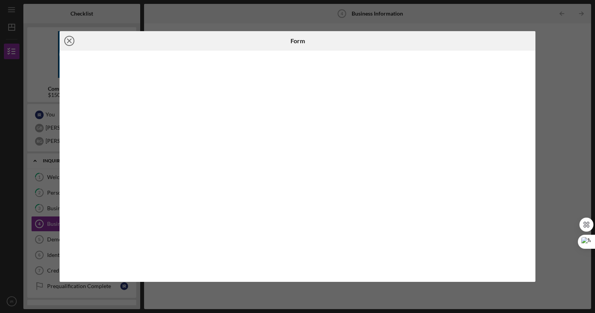
click at [70, 40] on line at bounding box center [69, 41] width 4 height 4
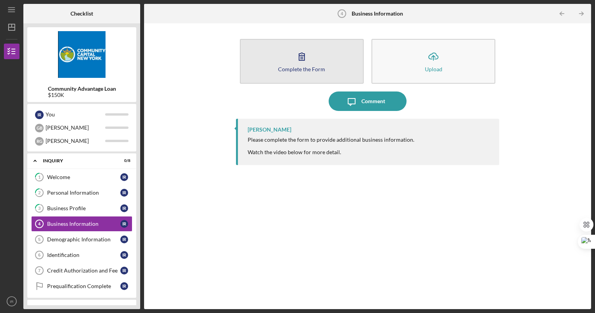
click at [298, 62] on icon "button" at bounding box center [301, 56] width 19 height 19
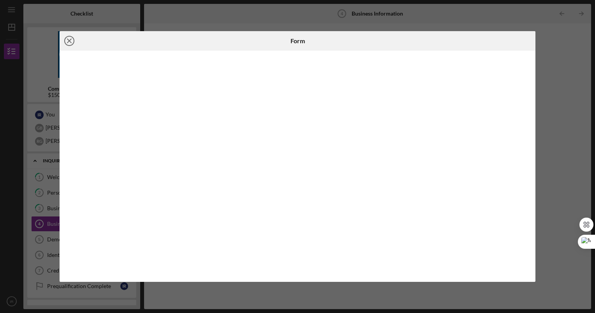
click at [67, 43] on icon "Icon/Close" at bounding box center [69, 40] width 19 height 19
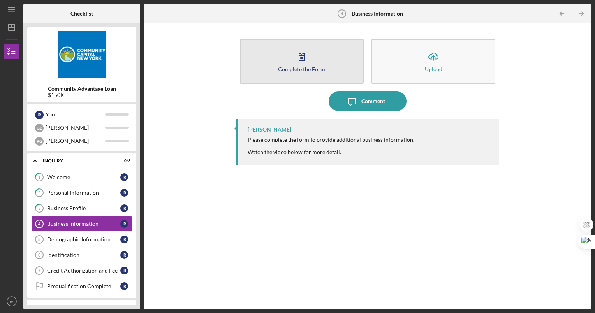
click at [302, 60] on icon "button" at bounding box center [301, 56] width 5 height 7
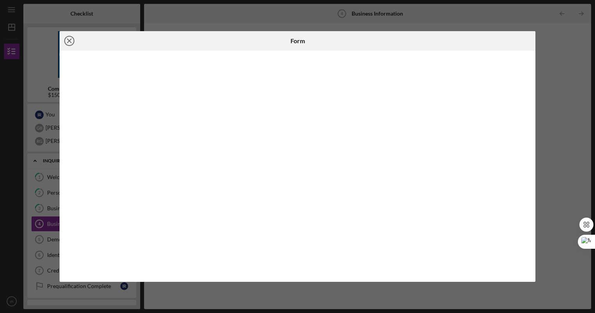
click at [69, 39] on icon "Icon/Close" at bounding box center [69, 40] width 19 height 19
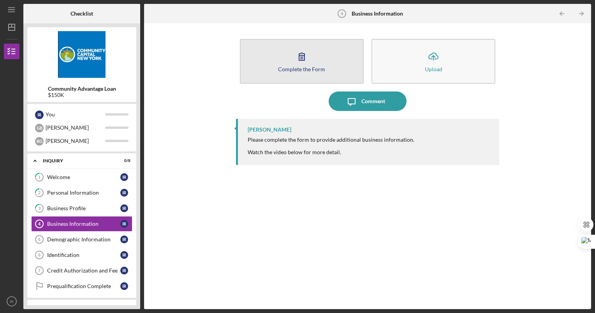
click at [306, 67] on div "Complete the Form" at bounding box center [301, 69] width 47 height 6
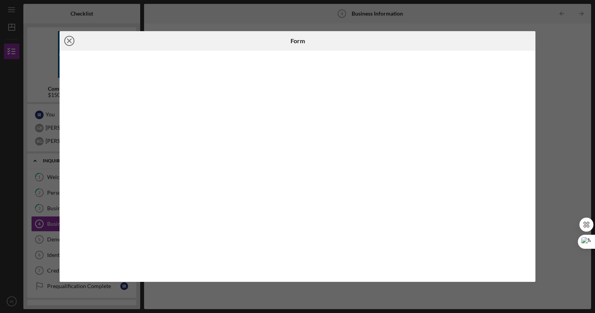
click at [67, 39] on icon "Icon/Close" at bounding box center [69, 40] width 19 height 19
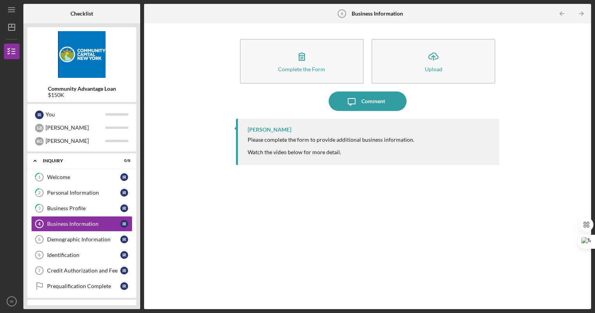
click at [304, 147] on div "Please complete the form to provide additional business information. Watch the …" at bounding box center [331, 146] width 167 height 19
click at [585, 10] on icon "Icon/Table Pagination Arrow" at bounding box center [582, 14] width 18 height 18
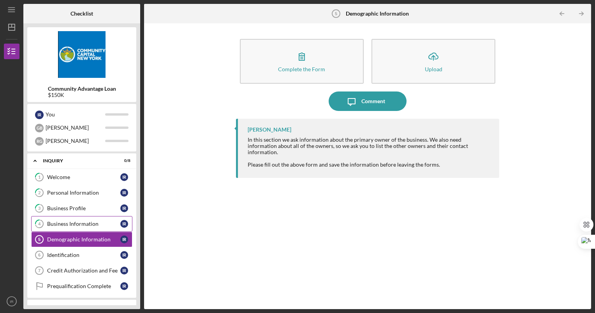
click at [90, 225] on div "Business Information" at bounding box center [83, 224] width 73 height 6
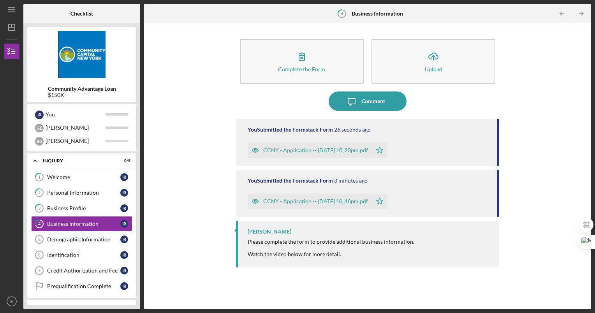
click at [354, 202] on div "CCNY - Application -- [DATE] 10_18pm.pdf" at bounding box center [315, 201] width 105 height 6
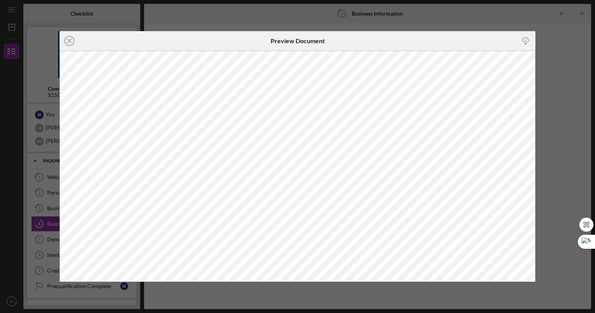
click at [527, 41] on icon "Icon/Download" at bounding box center [526, 41] width 18 height 18
click at [73, 42] on icon "Icon/Close" at bounding box center [69, 40] width 19 height 19
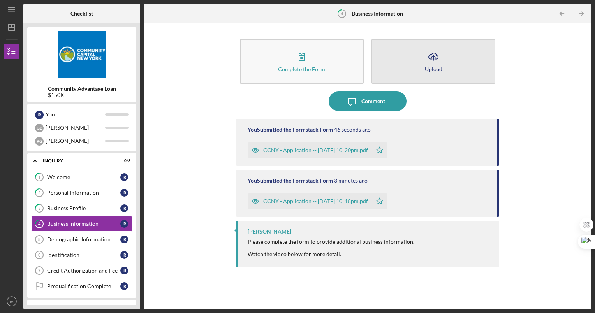
click at [431, 56] on icon "Icon/Upload" at bounding box center [433, 56] width 19 height 19
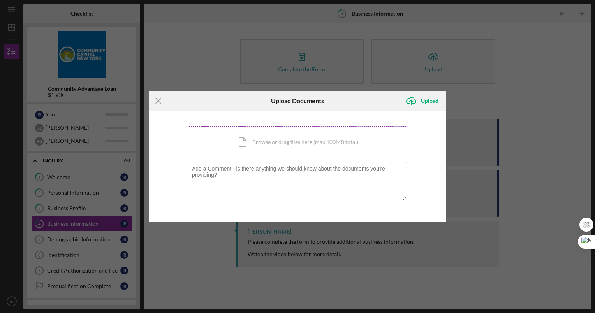
click at [273, 139] on div "Icon/Document Browse or drag files here (max 100MB total) Tap to choose files o…" at bounding box center [298, 142] width 220 height 32
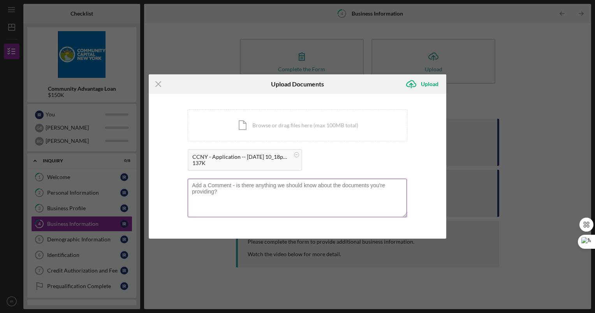
click at [241, 207] on textarea at bounding box center [297, 198] width 219 height 38
click at [424, 85] on div "Upload" at bounding box center [430, 84] width 18 height 16
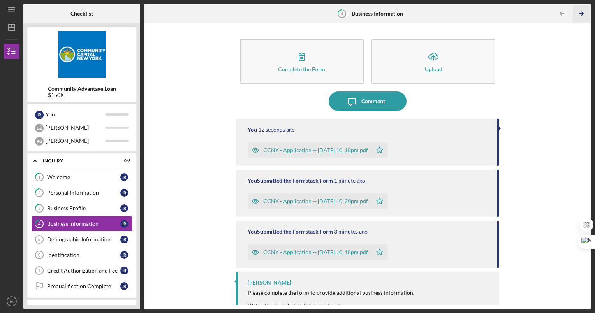
click at [580, 9] on icon "Icon/Table Pagination Arrow" at bounding box center [582, 14] width 18 height 18
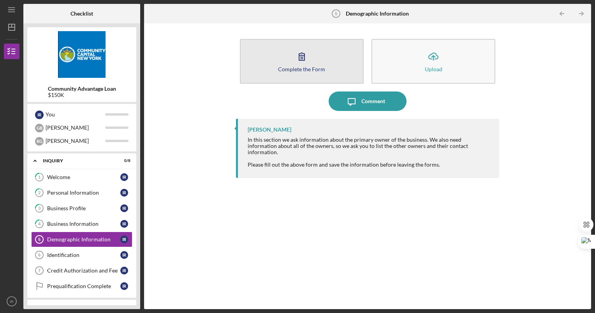
click at [320, 57] on button "Complete the Form Form" at bounding box center [302, 61] width 124 height 45
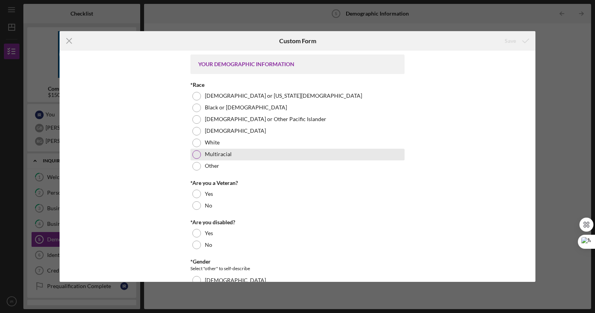
click at [195, 154] on div at bounding box center [196, 154] width 9 height 9
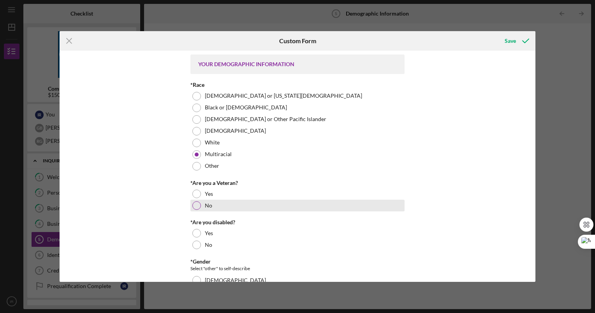
click at [196, 204] on div at bounding box center [196, 205] width 9 height 9
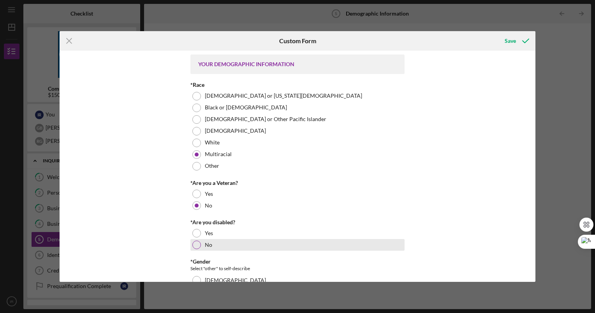
click at [197, 242] on div at bounding box center [196, 245] width 9 height 9
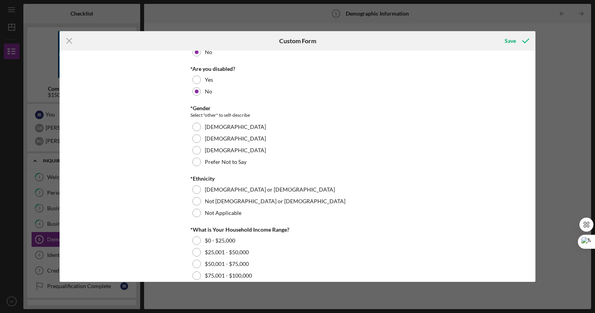
scroll to position [213, 0]
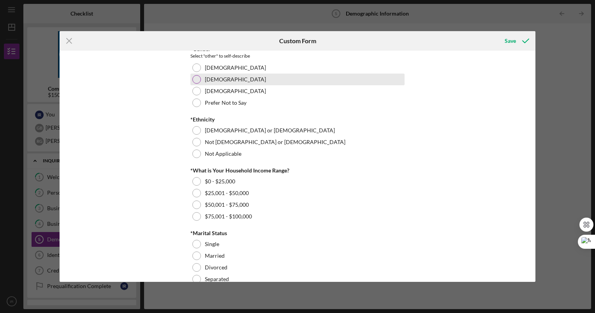
click at [197, 76] on div at bounding box center [196, 79] width 9 height 9
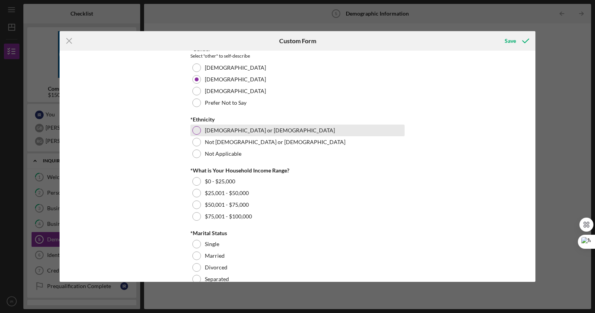
click at [196, 128] on div at bounding box center [196, 130] width 9 height 9
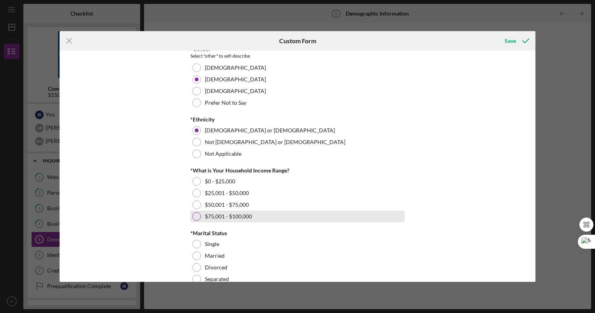
click at [192, 217] on div at bounding box center [196, 216] width 9 height 9
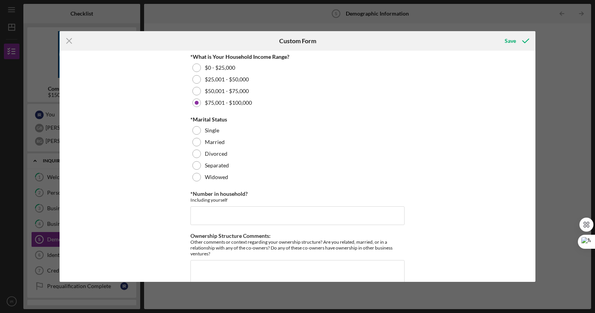
scroll to position [328, 0]
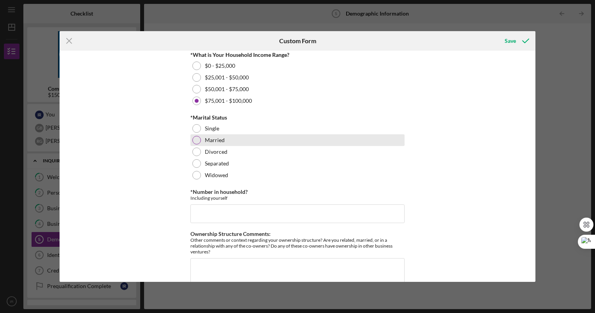
click at [195, 135] on div "Married" at bounding box center [297, 140] width 214 height 12
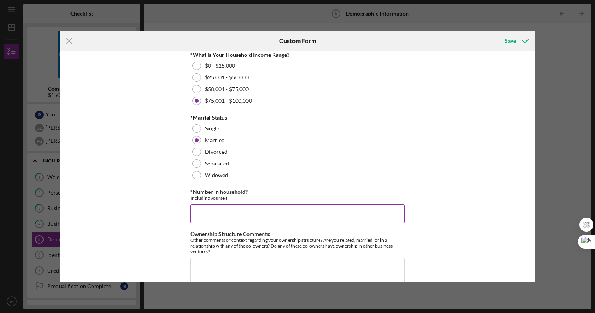
click at [226, 212] on input "*Number in household?" at bounding box center [297, 213] width 214 height 19
type input "4"
type input "6"
click at [409, 129] on div "YOUR DEMOGRAPHIC INFORMATION *Race [DEMOGRAPHIC_DATA] or [US_STATE][DEMOGRAPHIC…" at bounding box center [298, 166] width 476 height 231
drag, startPoint x: 533, startPoint y: 187, endPoint x: 535, endPoint y: 212, distance: 25.5
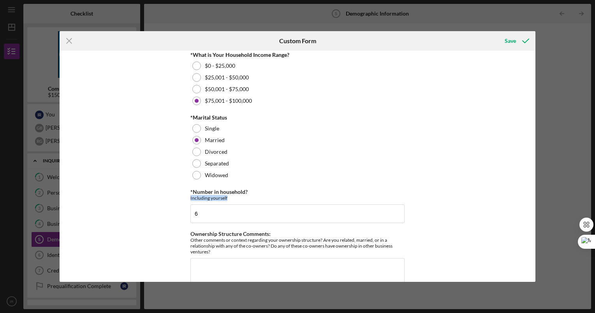
click at [535, 212] on div "Icon/Menu Close Custom Form Save YOUR DEMOGRAPHIC INFORMATION *Race [DEMOGRAPHI…" at bounding box center [297, 156] width 595 height 313
click at [456, 239] on div "YOUR DEMOGRAPHIC INFORMATION *Race [DEMOGRAPHIC_DATA] or [US_STATE][DEMOGRAPHIC…" at bounding box center [298, 166] width 476 height 231
click at [332, 271] on textarea "Ownership Structure Comments:" at bounding box center [297, 276] width 214 height 37
type textarea "N/A"
click at [480, 183] on div "YOUR DEMOGRAPHIC INFORMATION *Race [DEMOGRAPHIC_DATA] or [US_STATE][DEMOGRAPHIC…" at bounding box center [298, 166] width 476 height 231
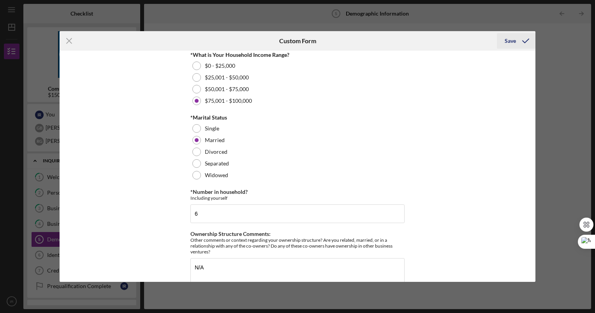
click at [512, 40] on div "Save" at bounding box center [510, 41] width 11 height 16
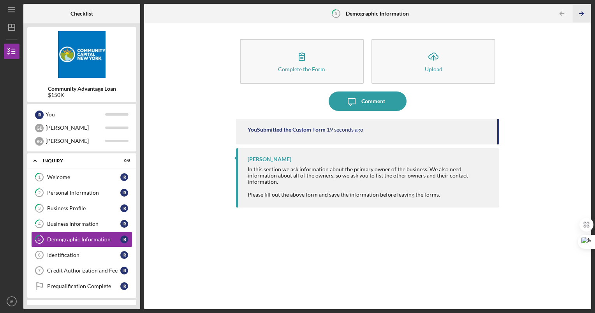
click at [583, 12] on icon "Icon/Table Pagination Arrow" at bounding box center [582, 14] width 18 height 18
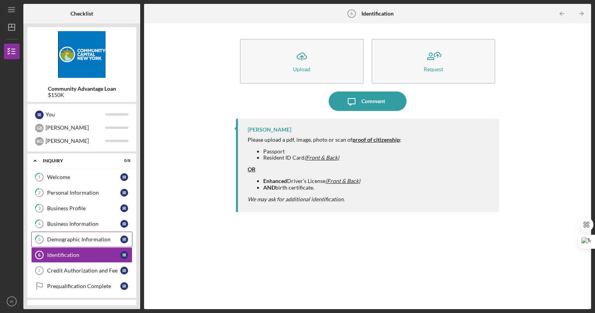
click at [88, 239] on div "Demographic Information" at bounding box center [83, 239] width 73 height 6
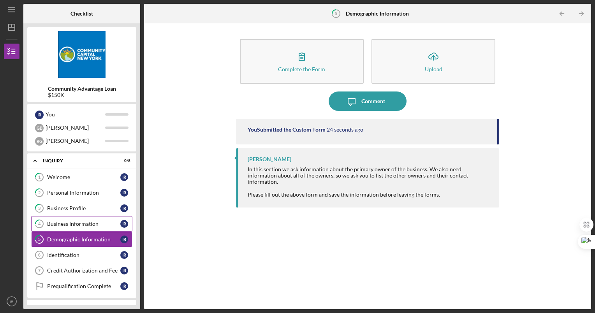
click at [88, 224] on div "Business Information" at bounding box center [83, 224] width 73 height 6
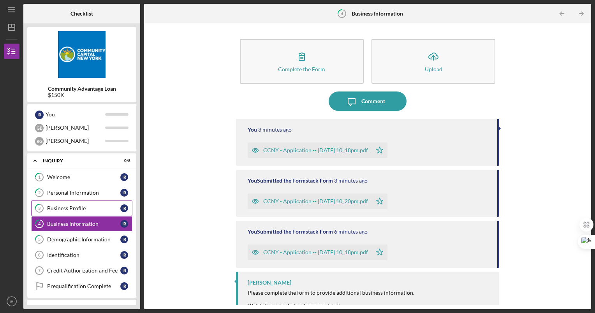
click at [90, 204] on link "3 Business Profile I R" at bounding box center [81, 209] width 101 height 16
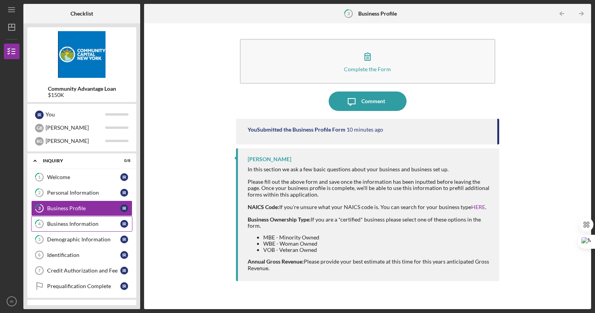
click at [81, 224] on div "Business Information" at bounding box center [83, 224] width 73 height 6
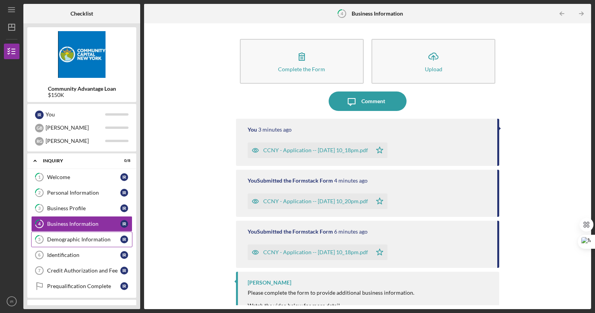
click at [85, 243] on link "5 Demographic Information I R" at bounding box center [81, 240] width 101 height 16
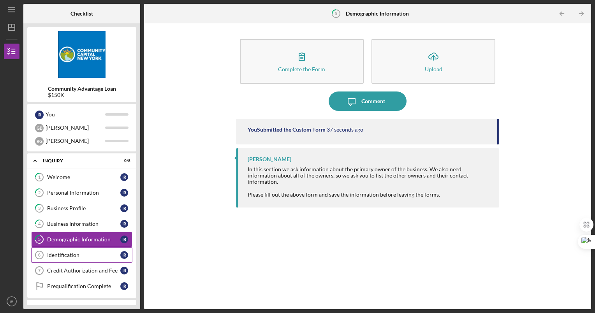
click at [81, 254] on div "Identification" at bounding box center [83, 255] width 73 height 6
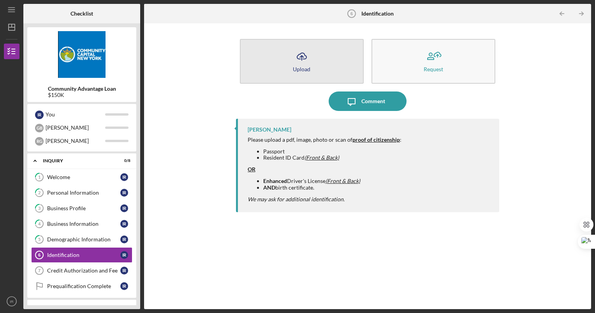
click at [324, 65] on button "Icon/Upload Upload" at bounding box center [302, 61] width 124 height 45
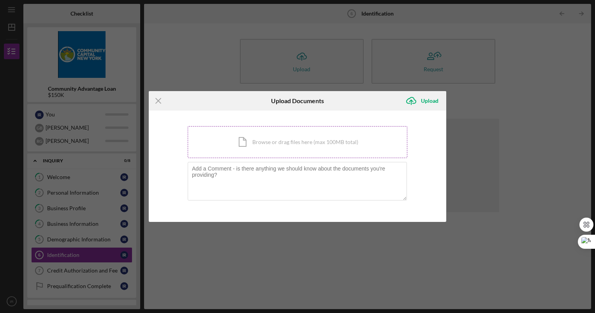
click at [262, 134] on div "Icon/Document Browse or drag files here (max 100MB total) Tap to choose files o…" at bounding box center [298, 142] width 220 height 32
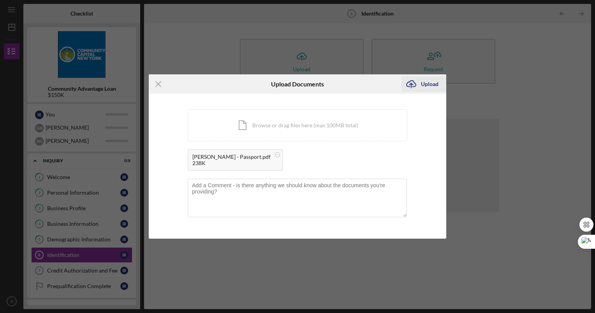
click at [424, 84] on div "Upload" at bounding box center [430, 84] width 18 height 16
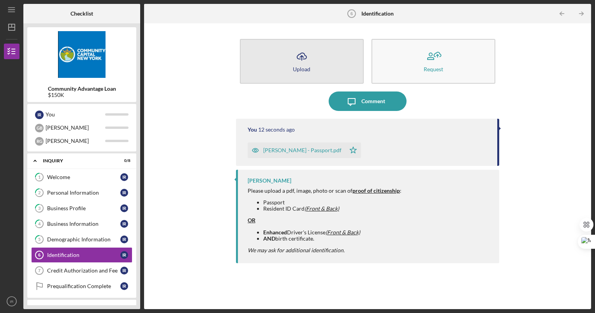
click at [309, 67] on div "Upload" at bounding box center [302, 69] width 18 height 6
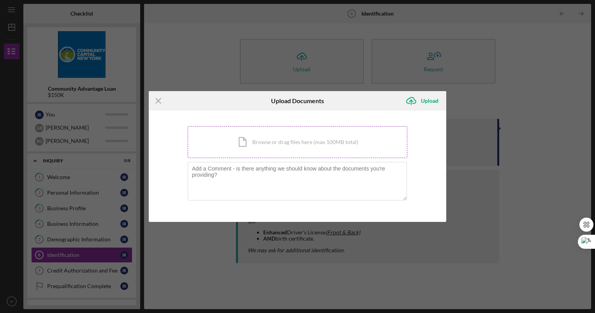
click at [244, 143] on div "Icon/Document Browse or drag files here (max 100MB total) Tap to choose files o…" at bounding box center [298, 142] width 220 height 32
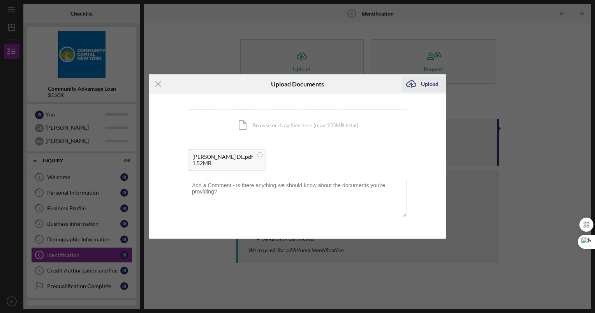
click at [425, 84] on div "Upload" at bounding box center [430, 84] width 18 height 16
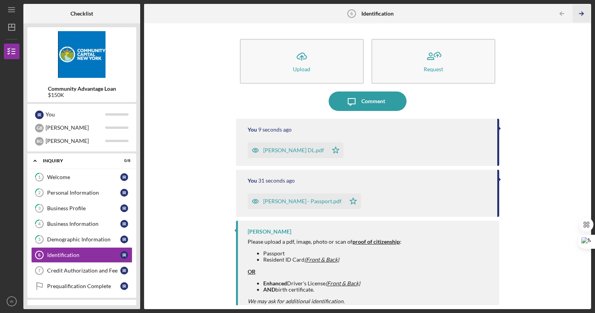
click at [583, 14] on polyline "button" at bounding box center [582, 14] width 2 height 4
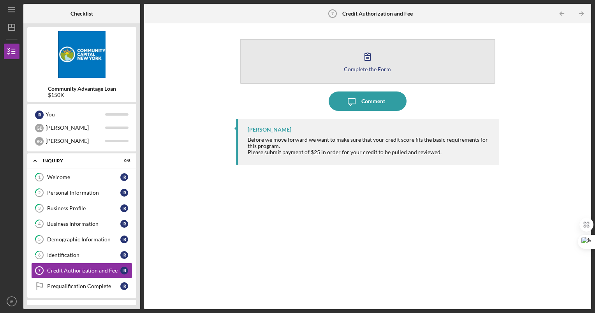
click at [373, 58] on icon "button" at bounding box center [367, 56] width 19 height 19
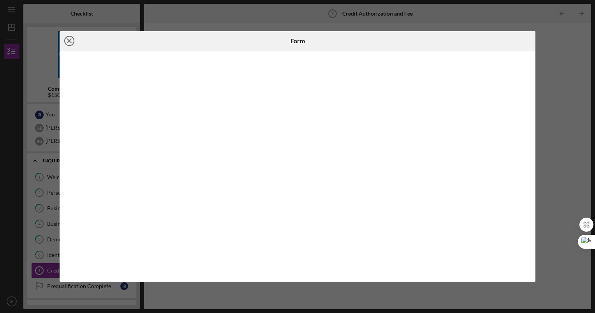
click at [74, 41] on circle at bounding box center [69, 40] width 9 height 9
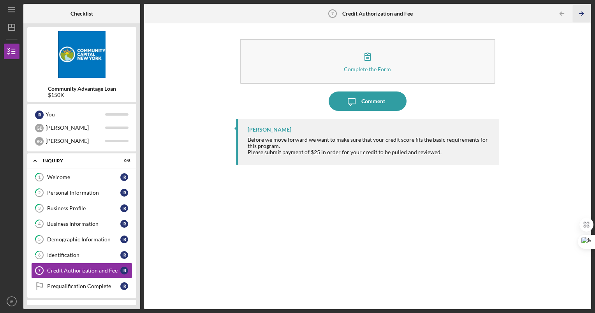
click at [581, 14] on line "button" at bounding box center [581, 14] width 4 height 0
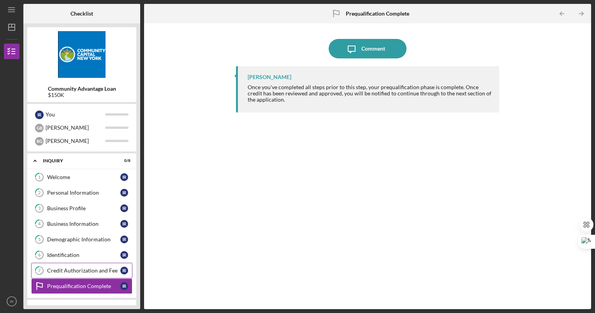
click at [81, 270] on div "Credit Authorization and Fee" at bounding box center [83, 271] width 73 height 6
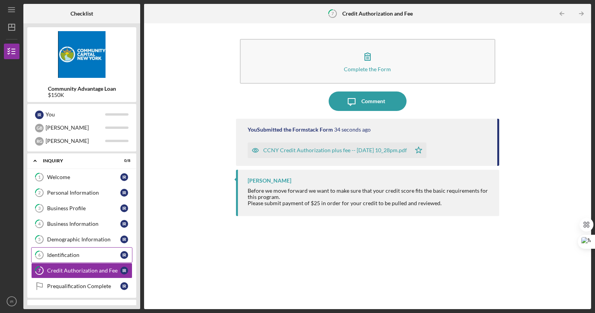
click at [61, 258] on div "Identification" at bounding box center [83, 255] width 73 height 6
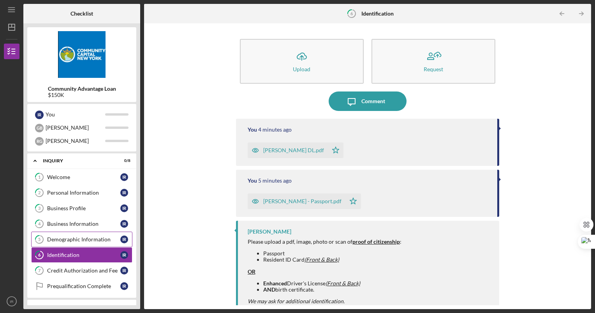
click at [80, 243] on link "5 Demographic Information I R" at bounding box center [81, 240] width 101 height 16
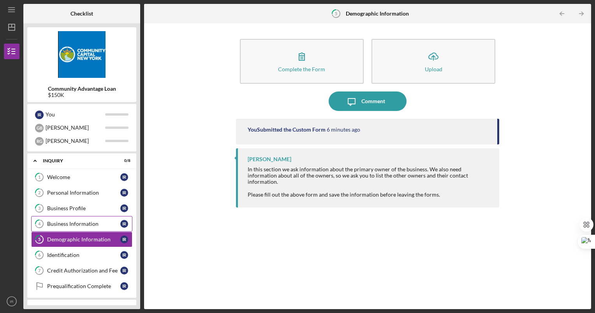
click at [73, 221] on div "Business Information" at bounding box center [83, 224] width 73 height 6
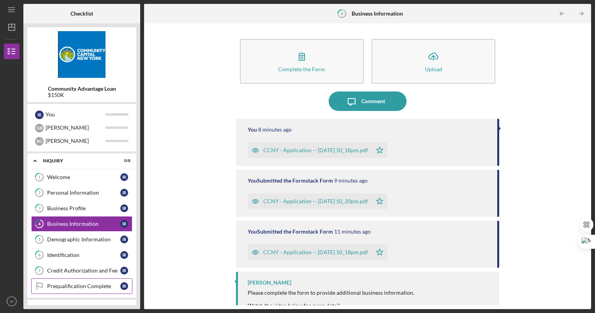
click at [94, 285] on div "Prequalification Complete" at bounding box center [83, 286] width 73 height 6
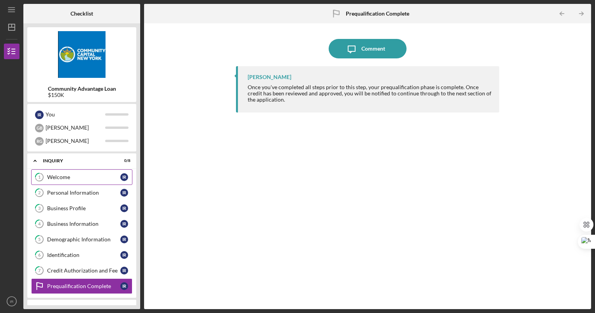
click at [85, 181] on link "1 Welcome I R" at bounding box center [81, 177] width 101 height 16
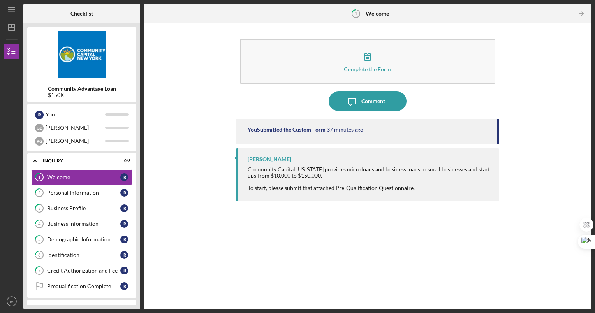
drag, startPoint x: 550, startPoint y: 84, endPoint x: 537, endPoint y: 210, distance: 126.4
click at [537, 210] on div "Complete the Form Form Icon/Message Comment You Submitted the Custom Form 37 mi…" at bounding box center [367, 166] width 439 height 278
click at [358, 162] on div "[PERSON_NAME] Community Capital [US_STATE] provides microloans and business loa…" at bounding box center [368, 174] width 264 height 53
click at [532, 83] on div "Complete the Form Form Icon/Message Comment You Submitted the Custom Form 37 mi…" at bounding box center [367, 166] width 439 height 278
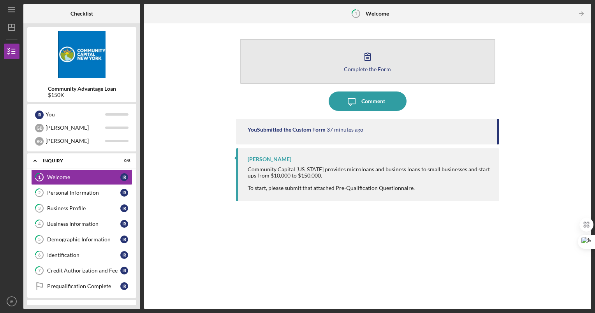
click at [371, 54] on icon "button" at bounding box center [367, 56] width 19 height 19
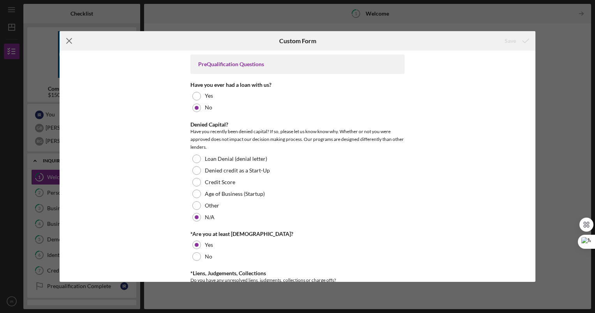
click at [66, 42] on icon "Icon/Menu Close" at bounding box center [69, 40] width 19 height 19
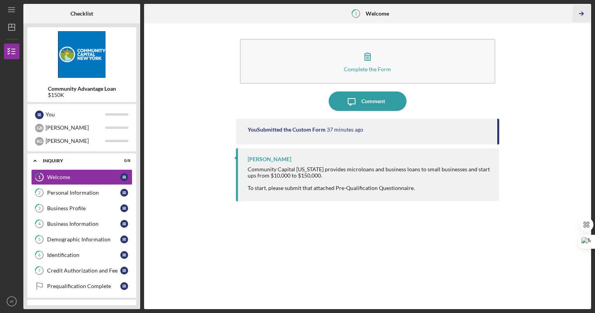
click at [581, 12] on icon "Icon/Table Pagination Arrow" at bounding box center [582, 14] width 18 height 18
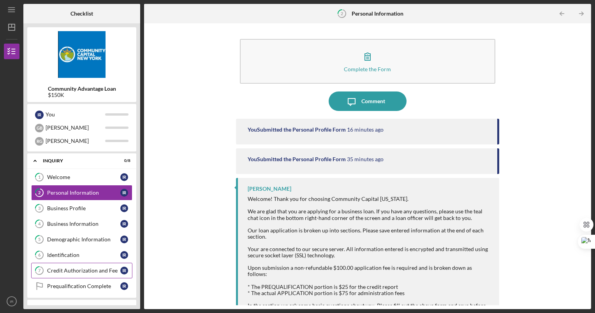
click at [74, 271] on div "Credit Authorization and Fee" at bounding box center [83, 271] width 73 height 6
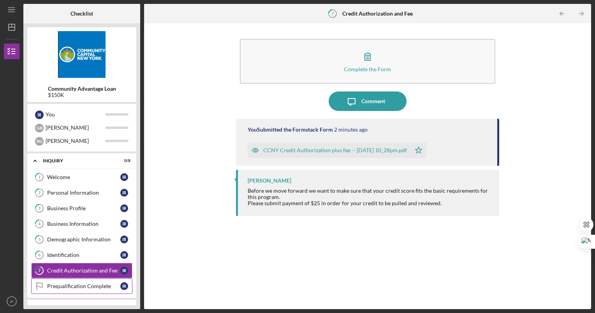
click at [94, 289] on div "Prequalification Complete" at bounding box center [83, 286] width 73 height 6
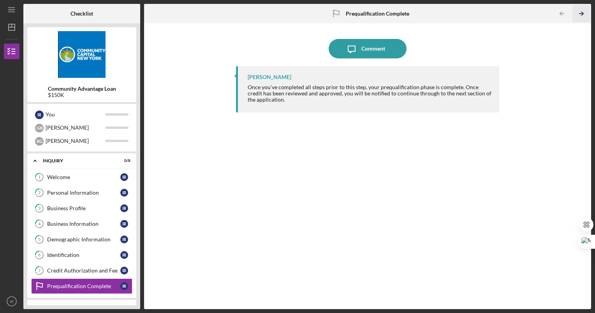
click at [579, 12] on icon "Icon/Table Pagination Arrow" at bounding box center [582, 14] width 18 height 18
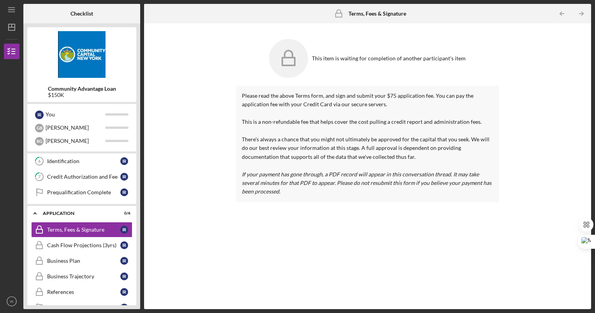
scroll to position [94, 0]
click at [106, 242] on div "Cash Flow Projections (3yrs)" at bounding box center [83, 245] width 73 height 6
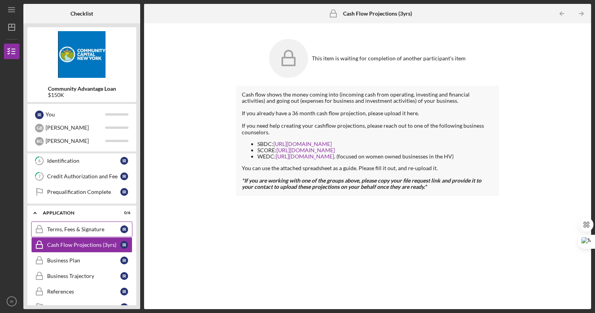
click at [96, 232] on div "Terms, Fees & Signature" at bounding box center [83, 229] width 73 height 6
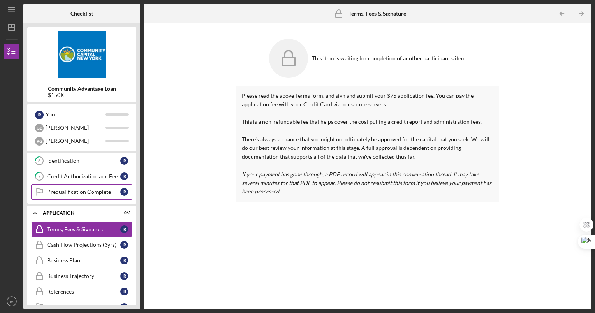
click at [95, 195] on link "Prequalification Complete Prequalification Complete I R" at bounding box center [81, 192] width 101 height 16
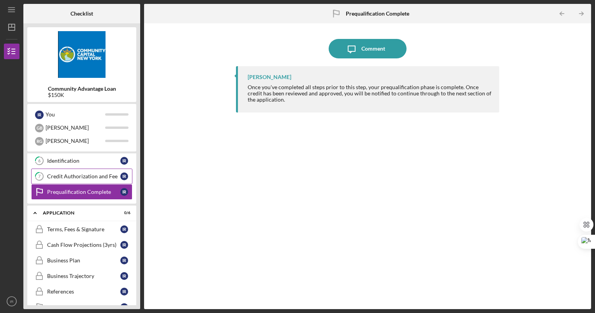
click at [100, 170] on link "7 Credit Authorization and Fee I R" at bounding box center [81, 177] width 101 height 16
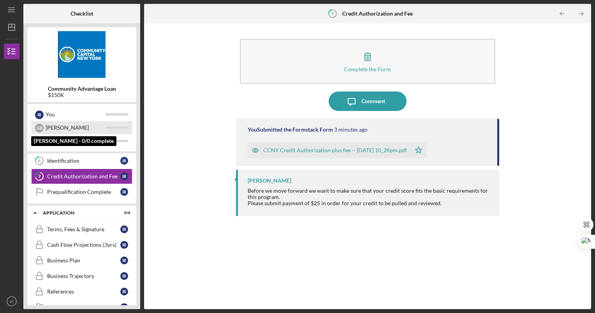
click at [63, 126] on div "[PERSON_NAME]" at bounding box center [76, 127] width 60 height 13
click at [67, 129] on div "[PERSON_NAME]" at bounding box center [76, 127] width 60 height 13
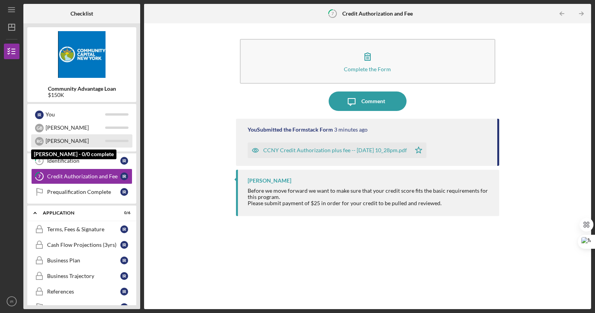
click at [86, 141] on div "[PERSON_NAME]" at bounding box center [76, 140] width 60 height 13
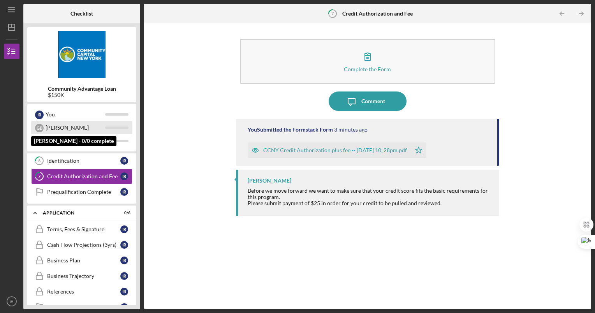
click at [79, 126] on div "[PERSON_NAME]" at bounding box center [76, 127] width 60 height 13
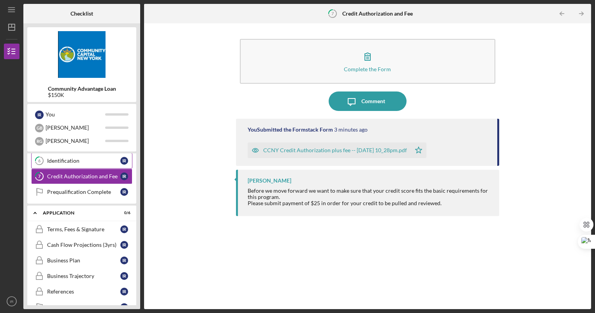
click at [74, 164] on link "6 Identification I R" at bounding box center [81, 161] width 101 height 16
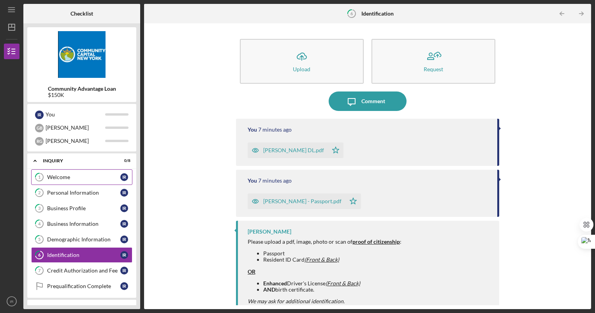
click at [57, 179] on div "Welcome" at bounding box center [83, 177] width 73 height 6
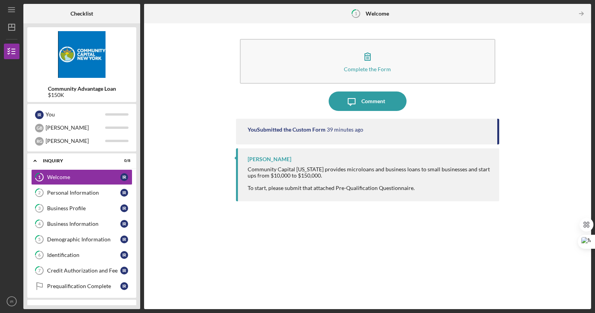
drag, startPoint x: 497, startPoint y: 133, endPoint x: 504, endPoint y: 187, distance: 54.5
click at [504, 187] on div "Complete the Form Form Icon/Message Comment You Submitted the Custom Form 39 mi…" at bounding box center [367, 166] width 439 height 278
click at [357, 12] on tspan "1" at bounding box center [356, 13] width 2 height 5
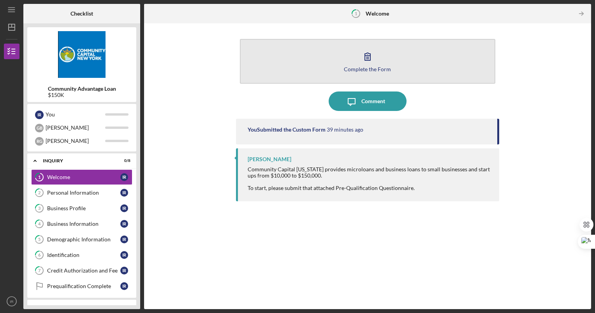
click at [376, 65] on icon "button" at bounding box center [367, 56] width 19 height 19
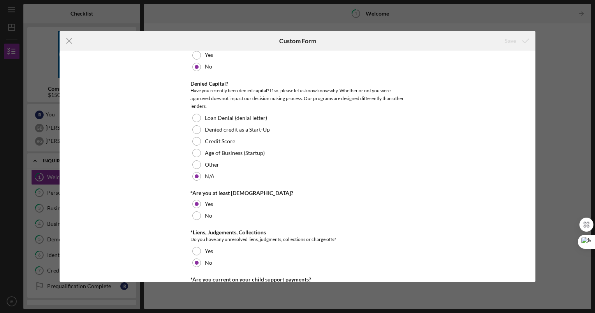
scroll to position [36, 0]
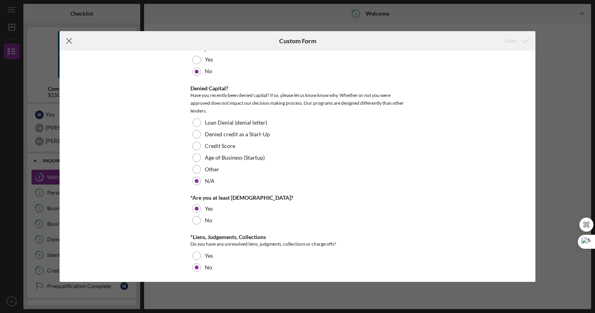
click at [69, 42] on line at bounding box center [69, 41] width 5 height 5
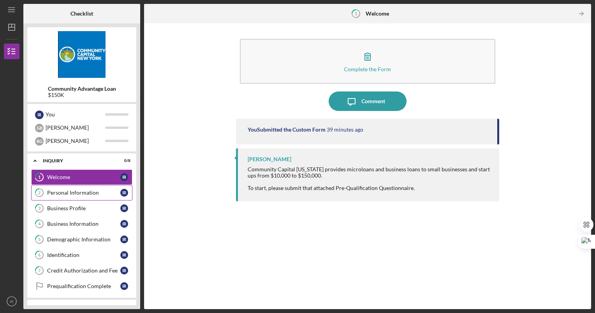
click at [105, 192] on div "Personal Information" at bounding box center [83, 193] width 73 height 6
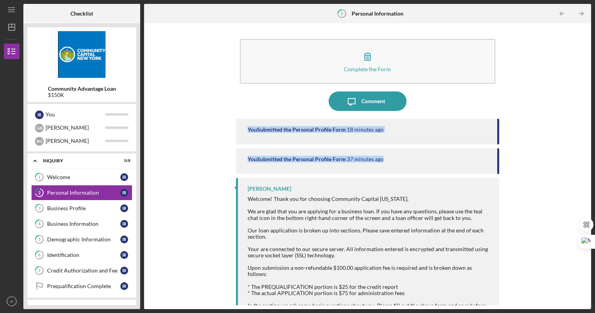
drag, startPoint x: 584, startPoint y: 101, endPoint x: 595, endPoint y: 148, distance: 47.5
click at [595, 148] on div "Icon/Menu 2 Personal Information Checklist Community Advantage Loan $150K I R Y…" at bounding box center [297, 156] width 595 height 313
drag, startPoint x: 595, startPoint y: 148, endPoint x: 560, endPoint y: 144, distance: 34.4
click at [560, 144] on div "Complete the Form Form Icon/Message Comment You Submitted the Personal Profile …" at bounding box center [367, 166] width 439 height 278
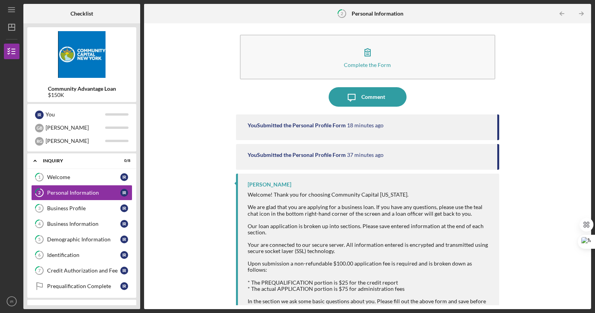
scroll to position [13, 0]
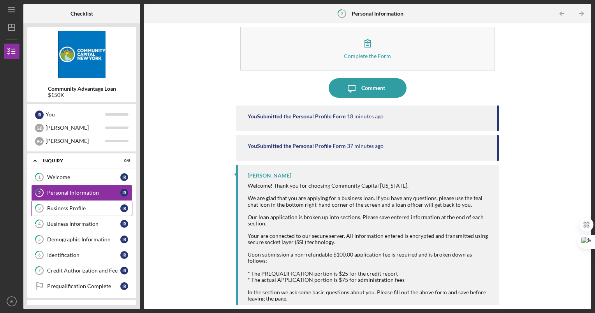
click at [62, 211] on div "Business Profile" at bounding box center [83, 208] width 73 height 6
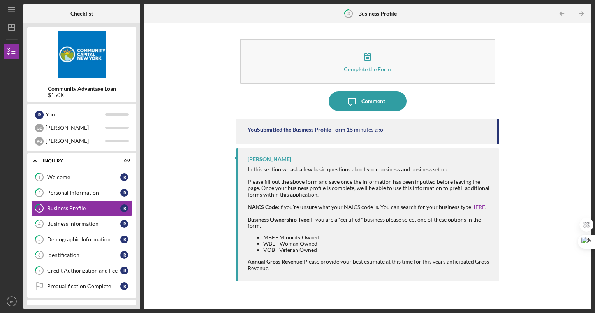
drag, startPoint x: 533, startPoint y: 116, endPoint x: 511, endPoint y: 266, distance: 152.0
click at [511, 266] on div "Complete the Form Form Icon/Message Comment You Submitted the Business Profile …" at bounding box center [367, 166] width 439 height 278
click at [406, 242] on li "WBE - Woman Owned" at bounding box center [377, 244] width 229 height 6
click at [82, 221] on div "Business Information" at bounding box center [83, 224] width 73 height 6
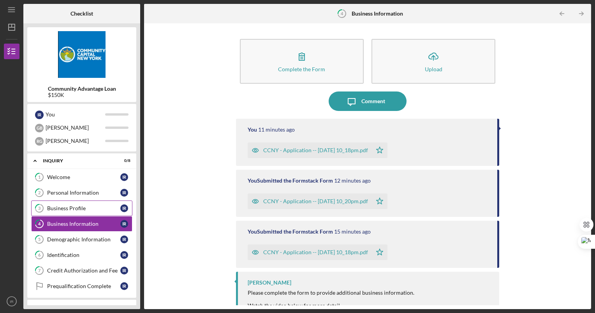
click at [77, 213] on link "3 Business Profile I R" at bounding box center [81, 209] width 101 height 16
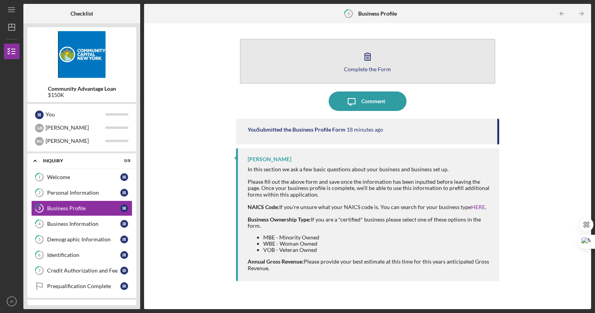
click at [371, 62] on icon "button" at bounding box center [367, 56] width 19 height 19
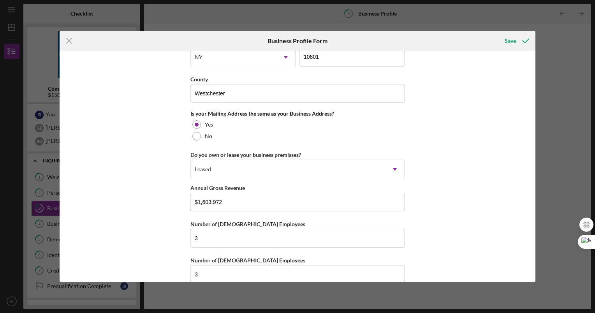
scroll to position [697, 0]
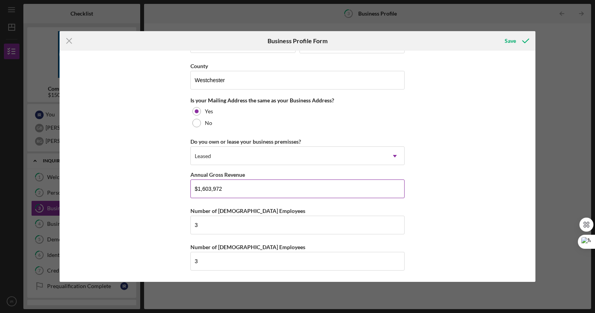
drag, startPoint x: 228, startPoint y: 189, endPoint x: 201, endPoint y: 188, distance: 26.9
click at [201, 188] on input "$1,603,972" at bounding box center [297, 189] width 214 height 19
click at [71, 42] on icon "Icon/Menu Close" at bounding box center [69, 40] width 19 height 19
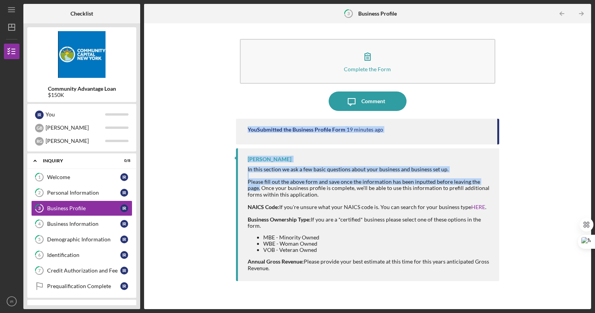
drag, startPoint x: 588, startPoint y: 95, endPoint x: 573, endPoint y: 180, distance: 87.1
click at [573, 180] on div "Complete the Form Form Icon/Message Comment You Submitted the Business Profile …" at bounding box center [367, 166] width 447 height 286
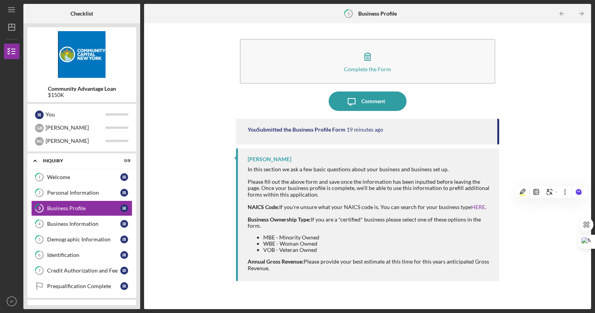
click at [396, 230] on div "In this section we ask a few basic questions about your business and business s…" at bounding box center [370, 218] width 244 height 105
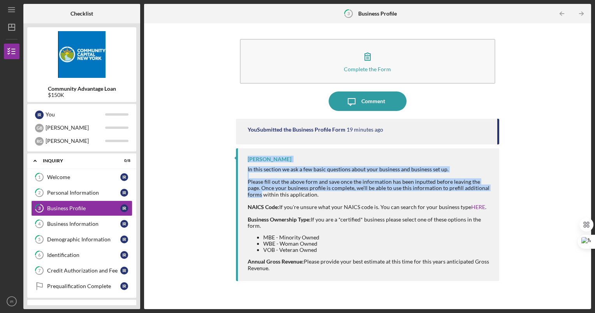
drag, startPoint x: 498, startPoint y: 125, endPoint x: 496, endPoint y: 188, distance: 63.1
click at [496, 188] on div "You Submitted the Business Profile Form 19 minutes ago [PERSON_NAME] In this se…" at bounding box center [368, 208] width 264 height 179
click at [65, 267] on link "7 Credit Authorization and Fee I R" at bounding box center [81, 271] width 101 height 16
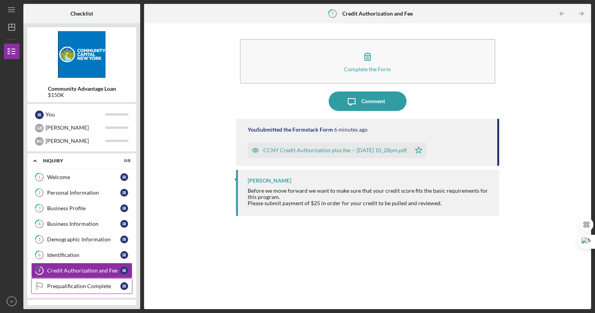
click at [86, 282] on link "Prequalification Complete Prequalification Complete I R" at bounding box center [81, 286] width 101 height 16
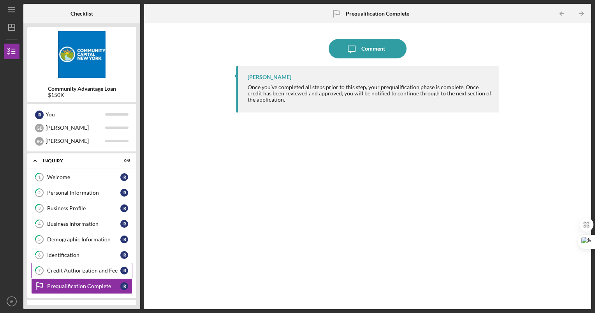
click at [90, 273] on div "Credit Authorization and Fee" at bounding box center [83, 271] width 73 height 6
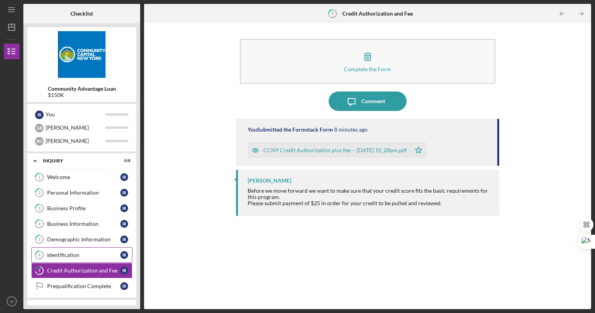
click at [72, 254] on div "Identification" at bounding box center [83, 255] width 73 height 6
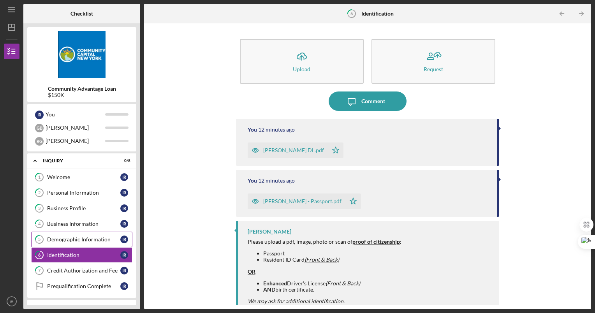
click at [63, 236] on link "5 Demographic Information I R" at bounding box center [81, 240] width 101 height 16
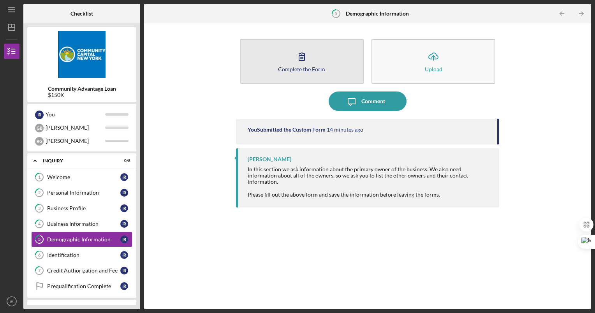
click at [313, 69] on div "Complete the Form" at bounding box center [301, 69] width 47 height 6
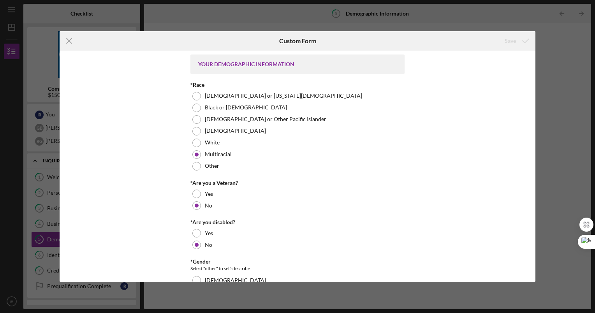
scroll to position [355, 0]
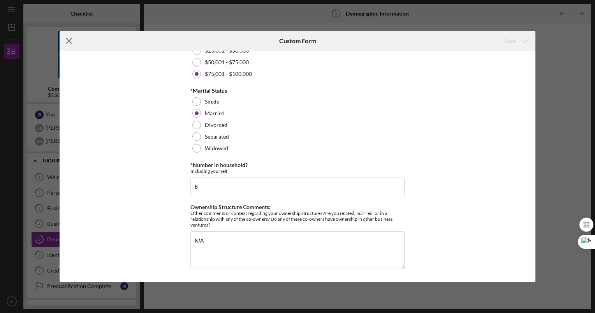
click at [65, 37] on icon "Icon/Menu Close" at bounding box center [69, 40] width 19 height 19
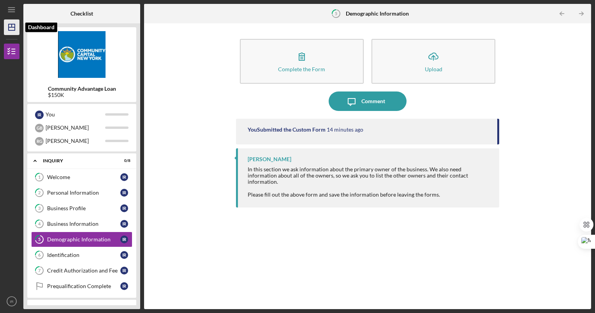
click at [14, 25] on icon "Icon/Dashboard" at bounding box center [11, 27] width 19 height 19
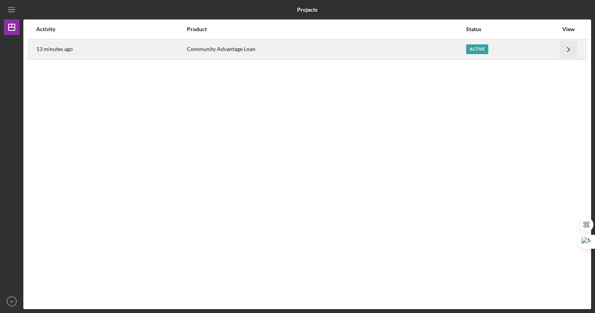
click at [570, 49] on polyline "button" at bounding box center [568, 49] width 2 height 4
